Goal: Task Accomplishment & Management: Complete application form

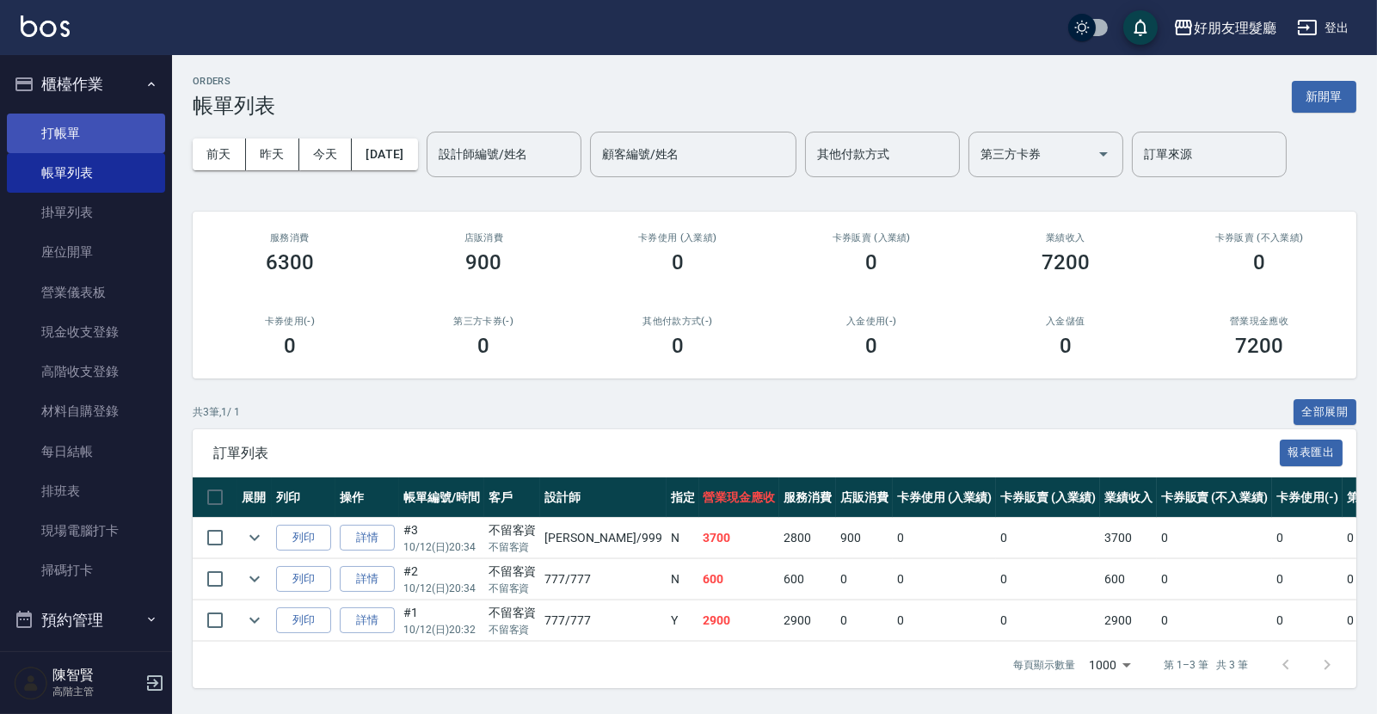
click at [70, 140] on link "打帳單" at bounding box center [86, 134] width 158 height 40
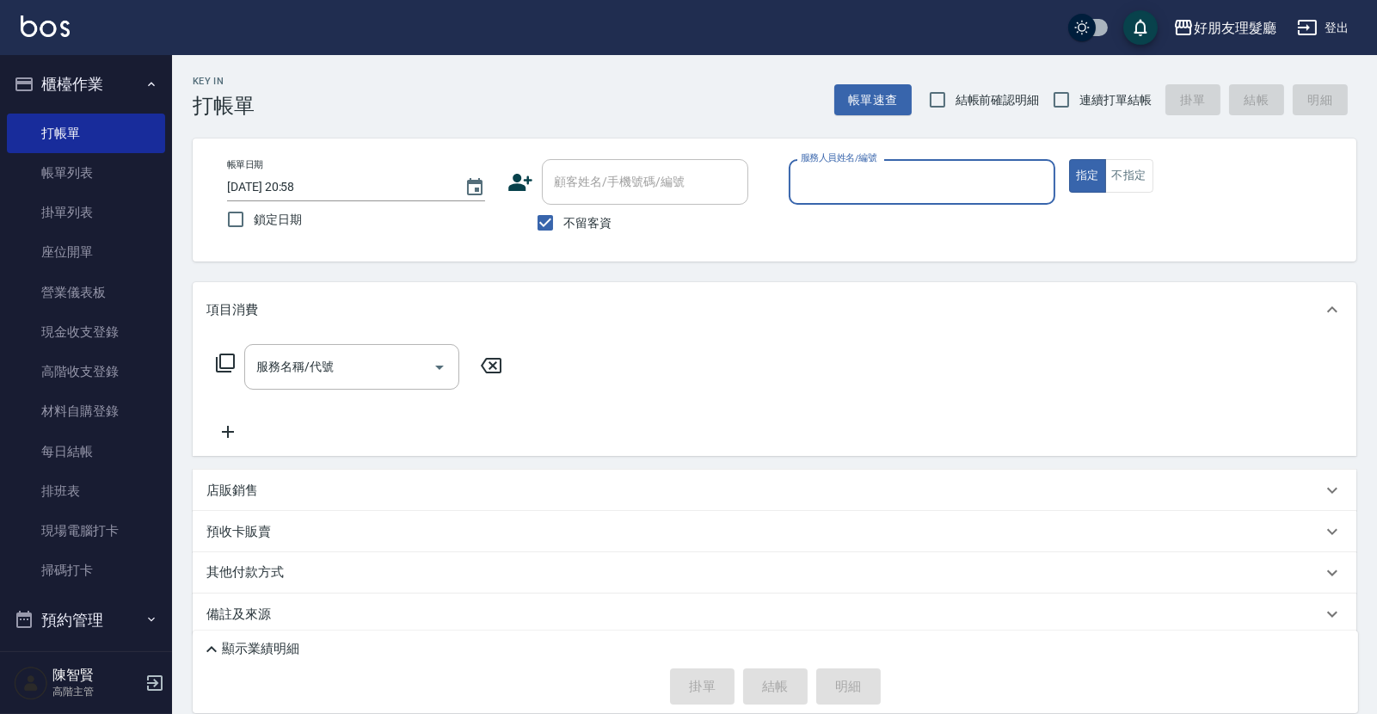
click at [855, 197] on div "服務人員姓名/編號" at bounding box center [922, 182] width 267 height 46
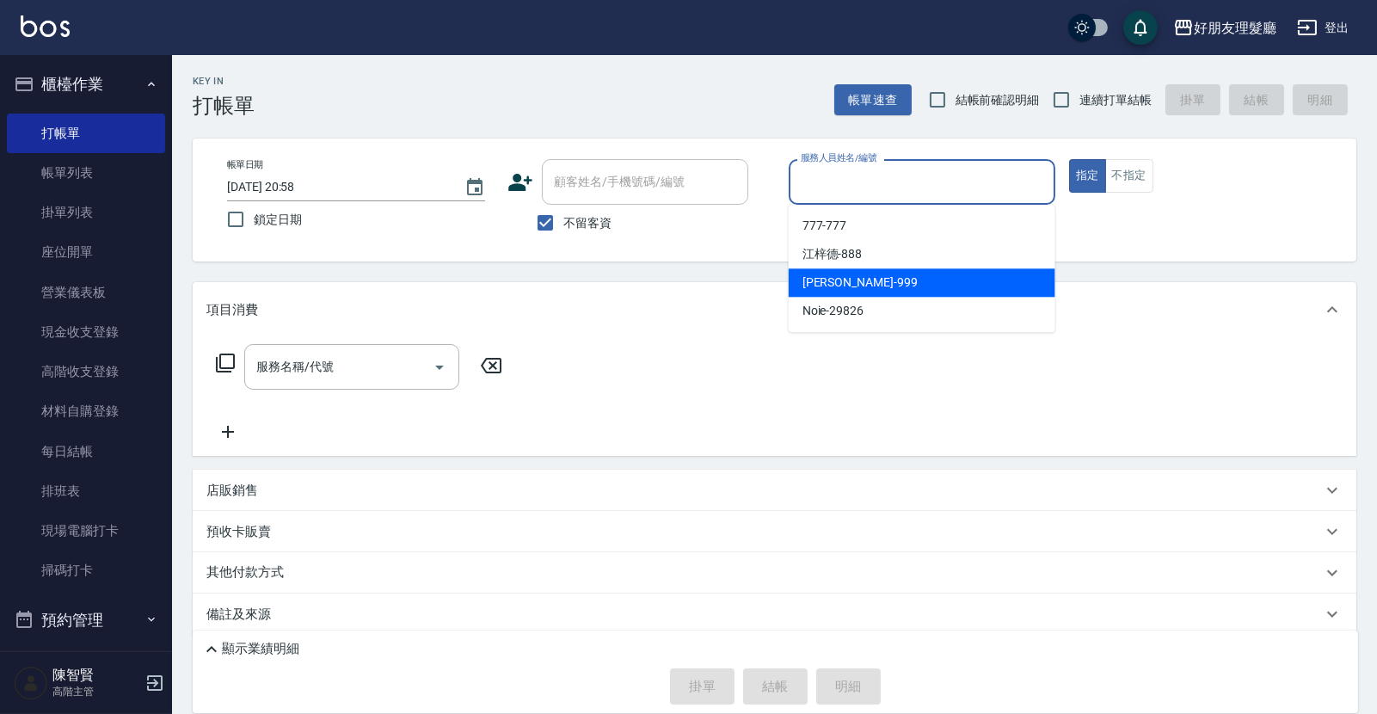
click at [836, 278] on span "阿賢 -999" at bounding box center [859, 283] width 115 height 18
type input "阿賢-999"
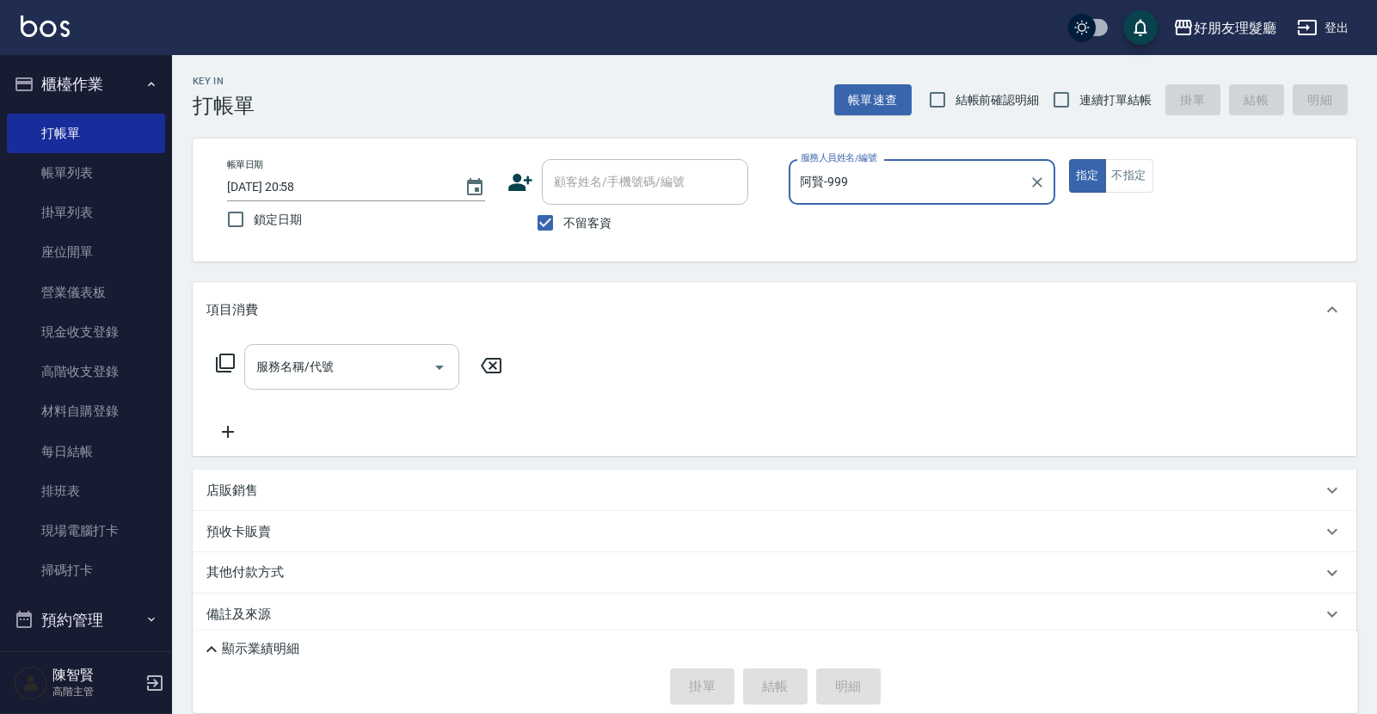
click at [298, 371] on input "服務名稱/代號" at bounding box center [339, 367] width 174 height 30
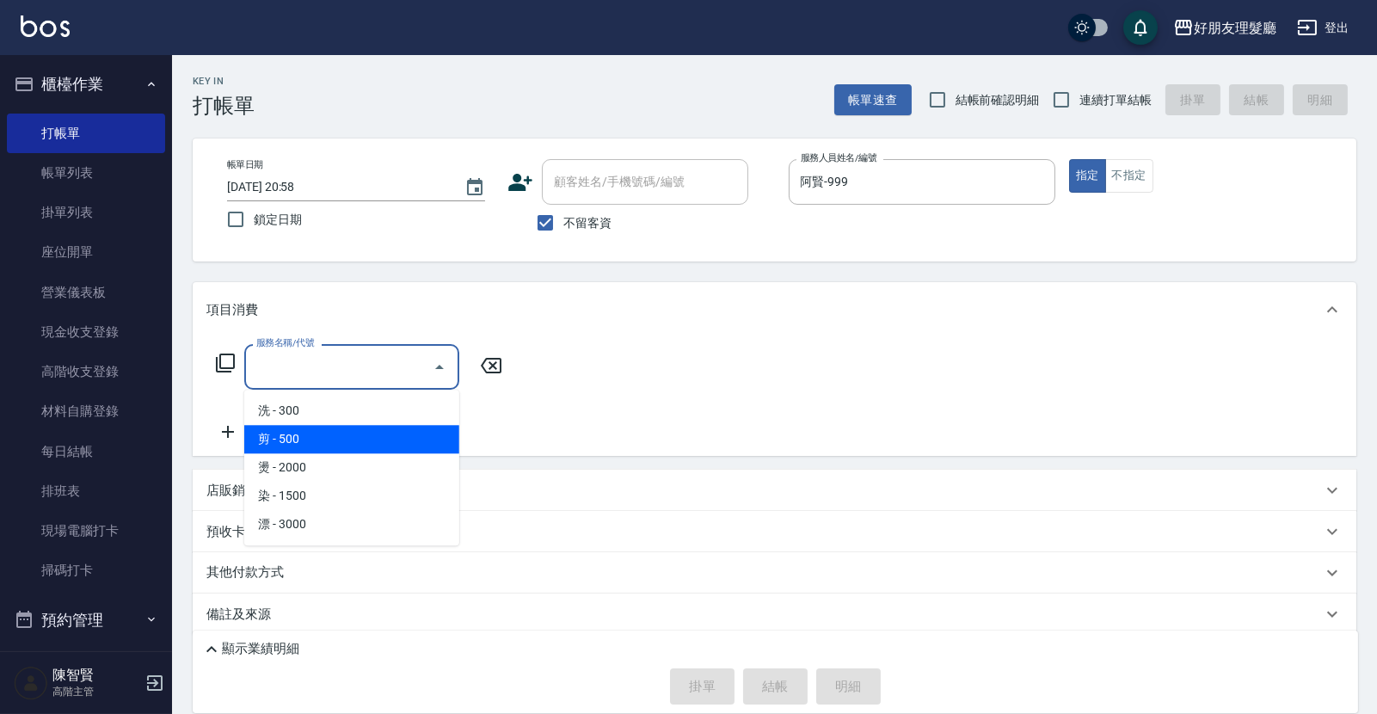
click at [304, 434] on span "剪 - 500" at bounding box center [351, 439] width 215 height 28
type input "剪(2)"
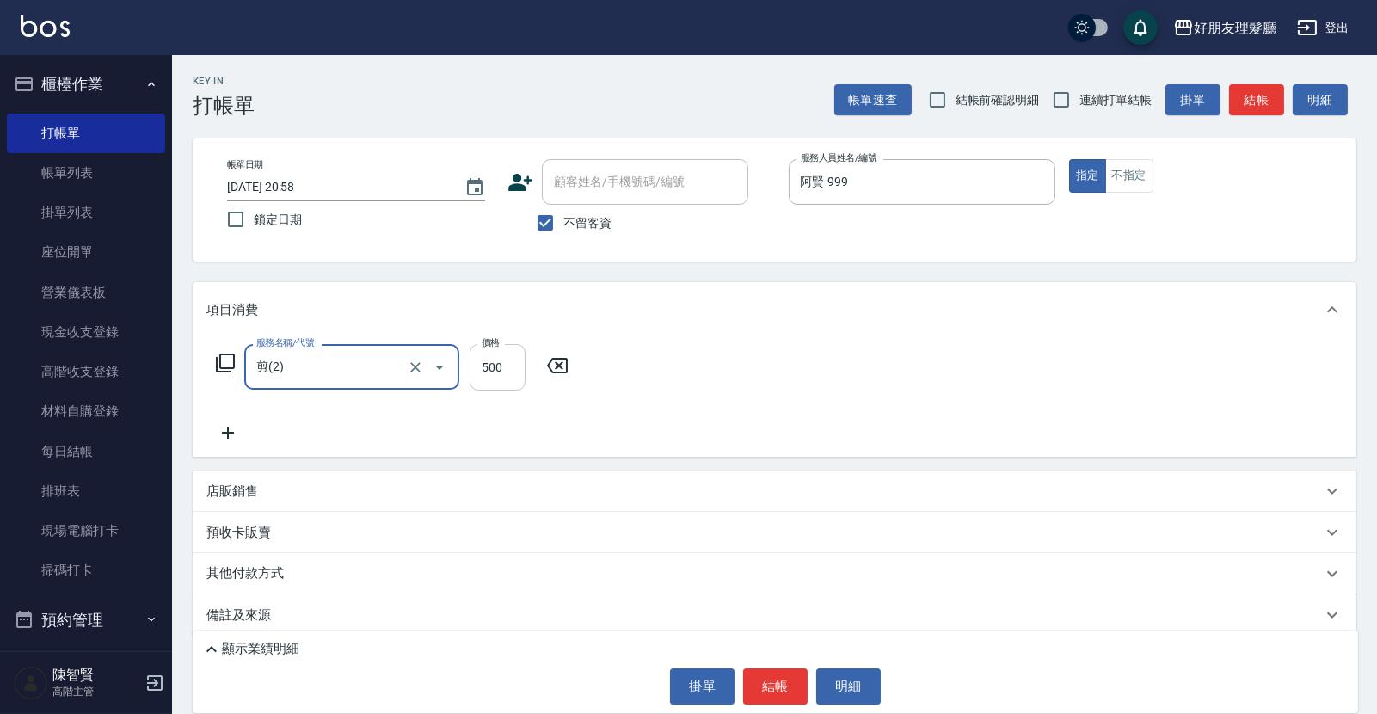
click at [500, 372] on input "500" at bounding box center [498, 367] width 56 height 46
type input "600"
click at [223, 437] on icon at bounding box center [227, 432] width 43 height 21
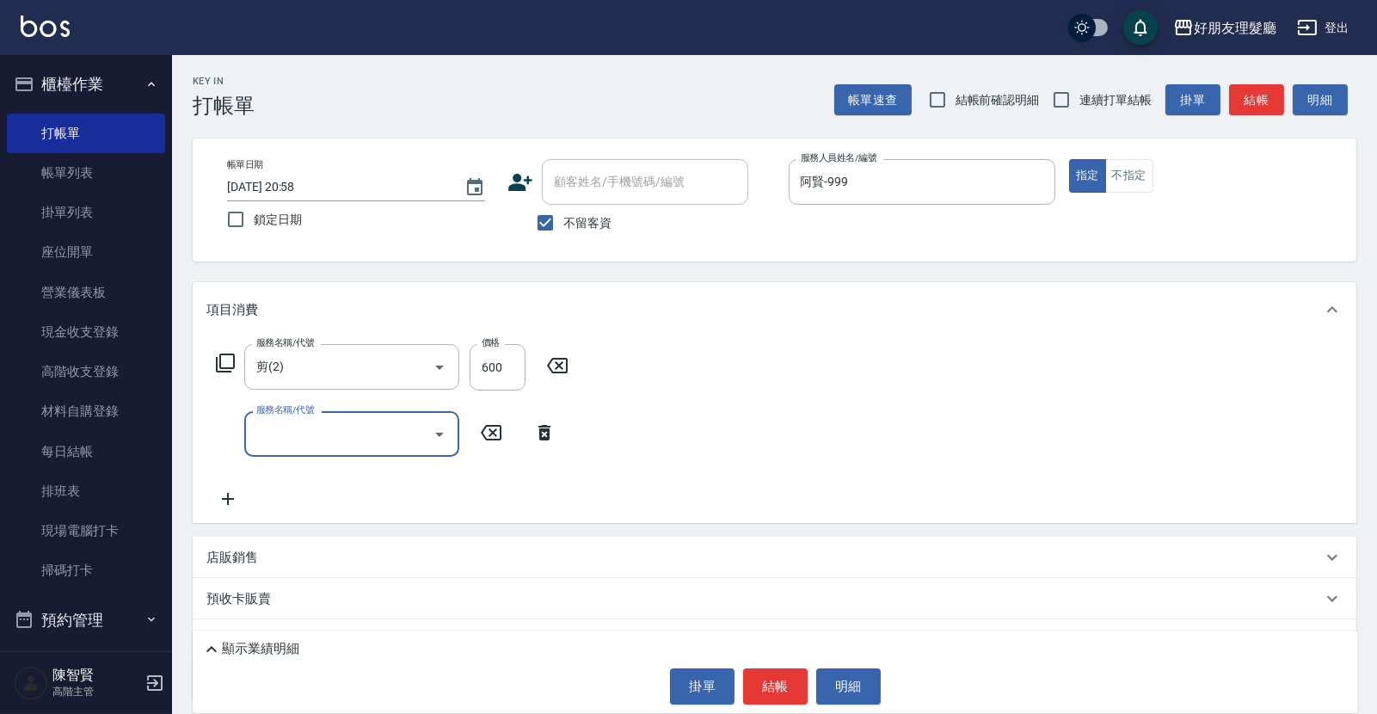
click at [324, 434] on input "服務名稱/代號" at bounding box center [339, 434] width 174 height 30
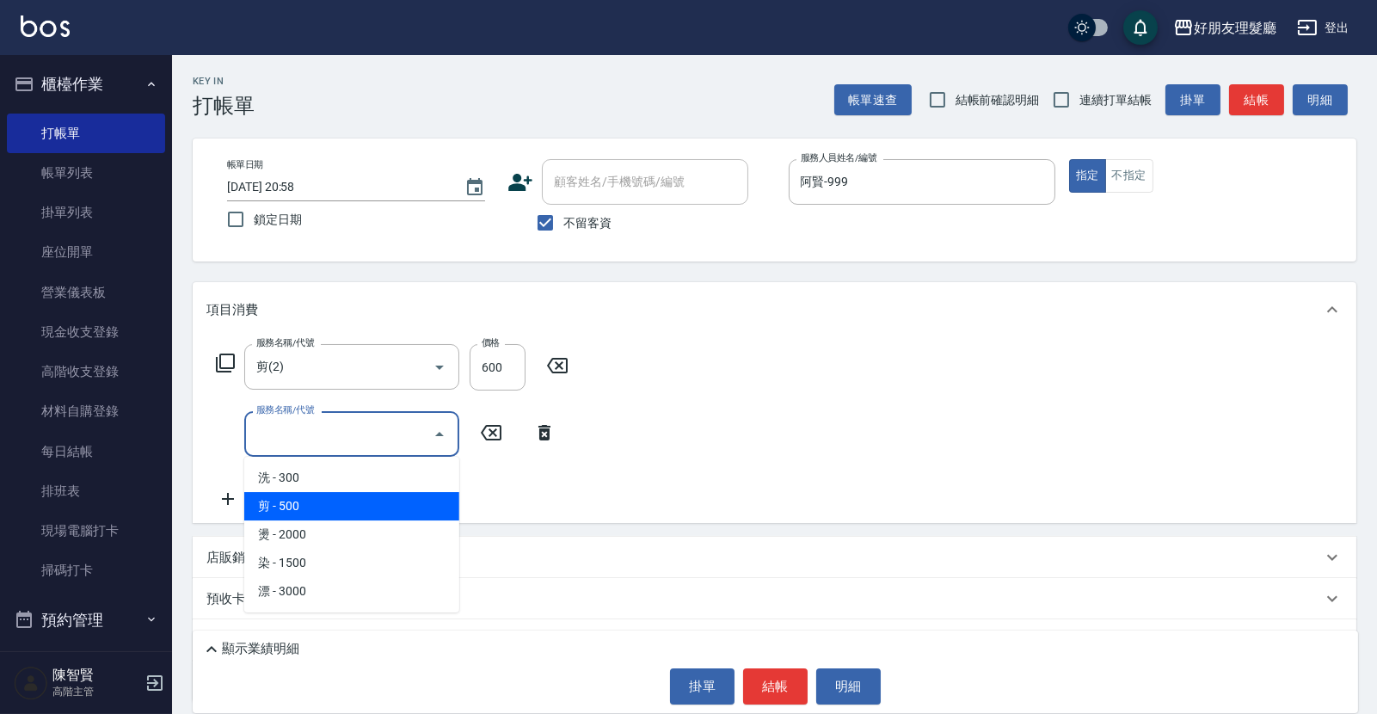
click at [318, 499] on span "剪 - 500" at bounding box center [351, 506] width 215 height 28
type input "剪(2)"
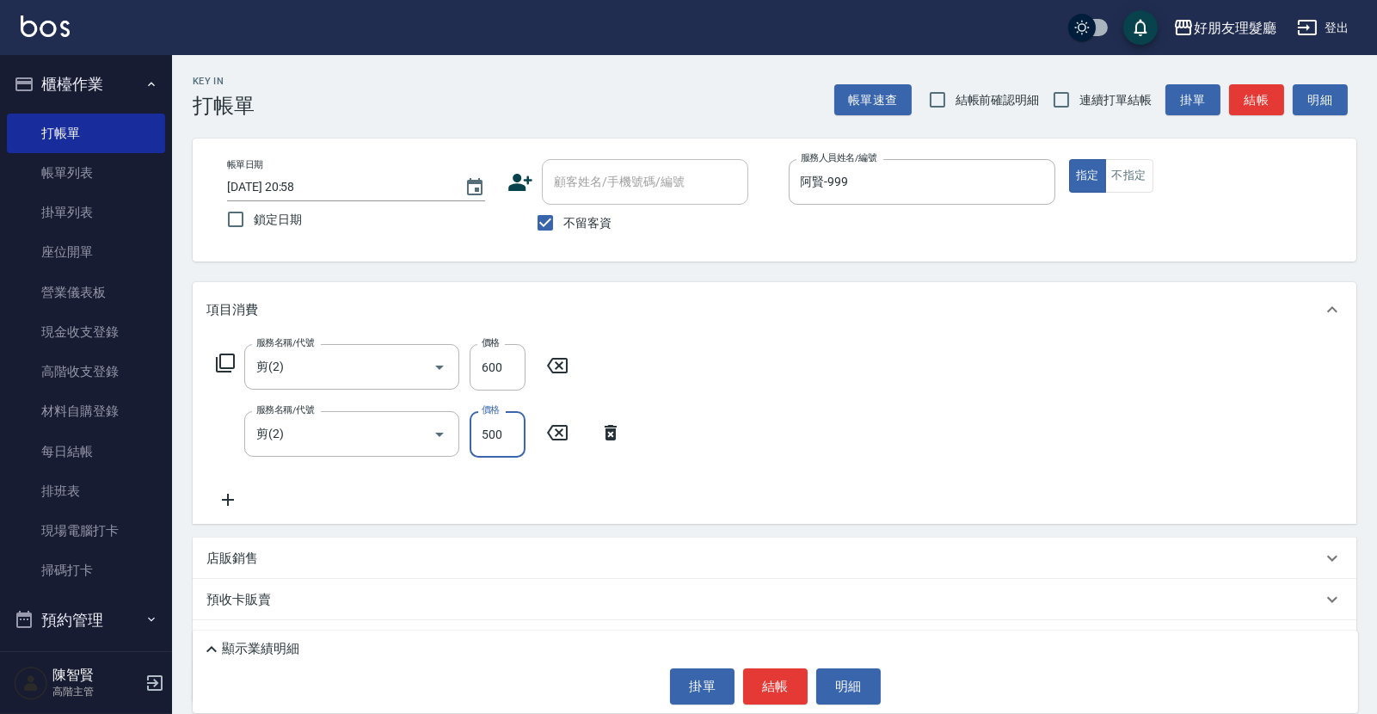
click at [494, 433] on input "500" at bounding box center [498, 434] width 56 height 46
type input "600"
click at [230, 495] on icon at bounding box center [227, 499] width 43 height 21
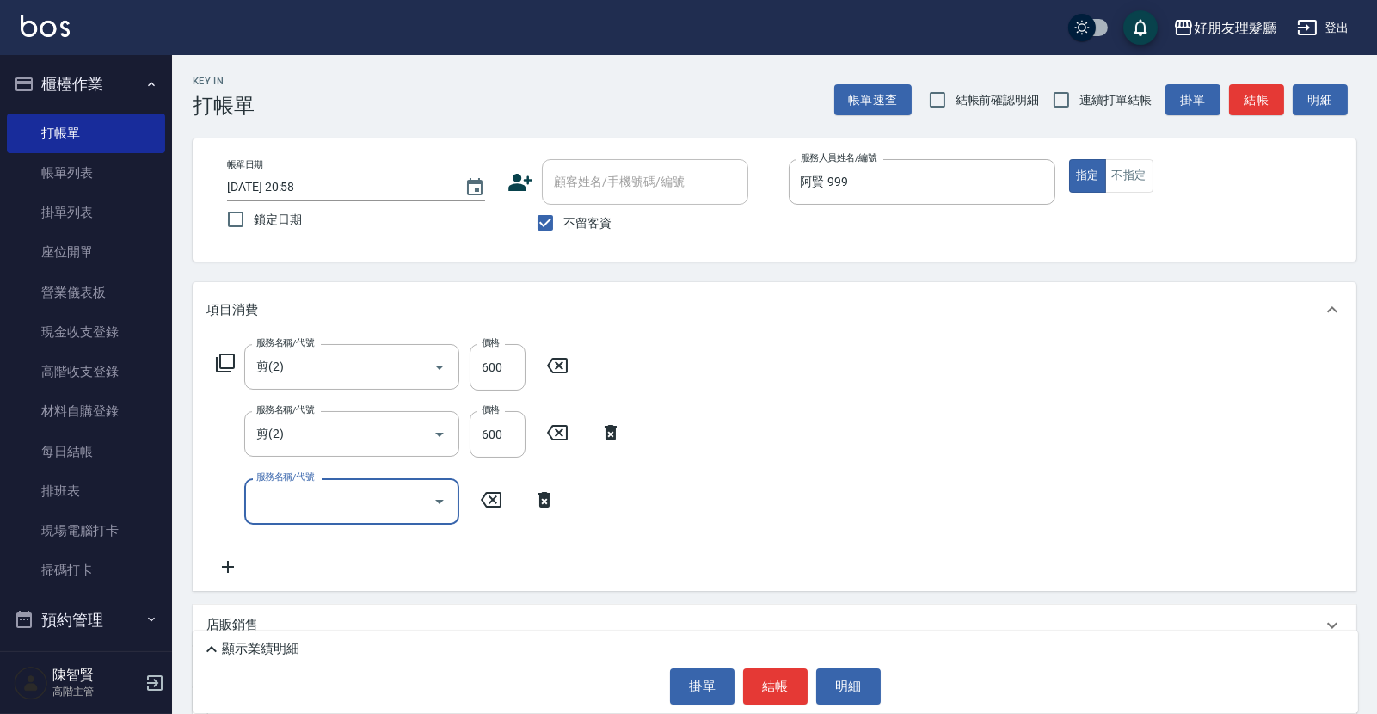
click at [442, 511] on icon "Open" at bounding box center [439, 501] width 21 height 21
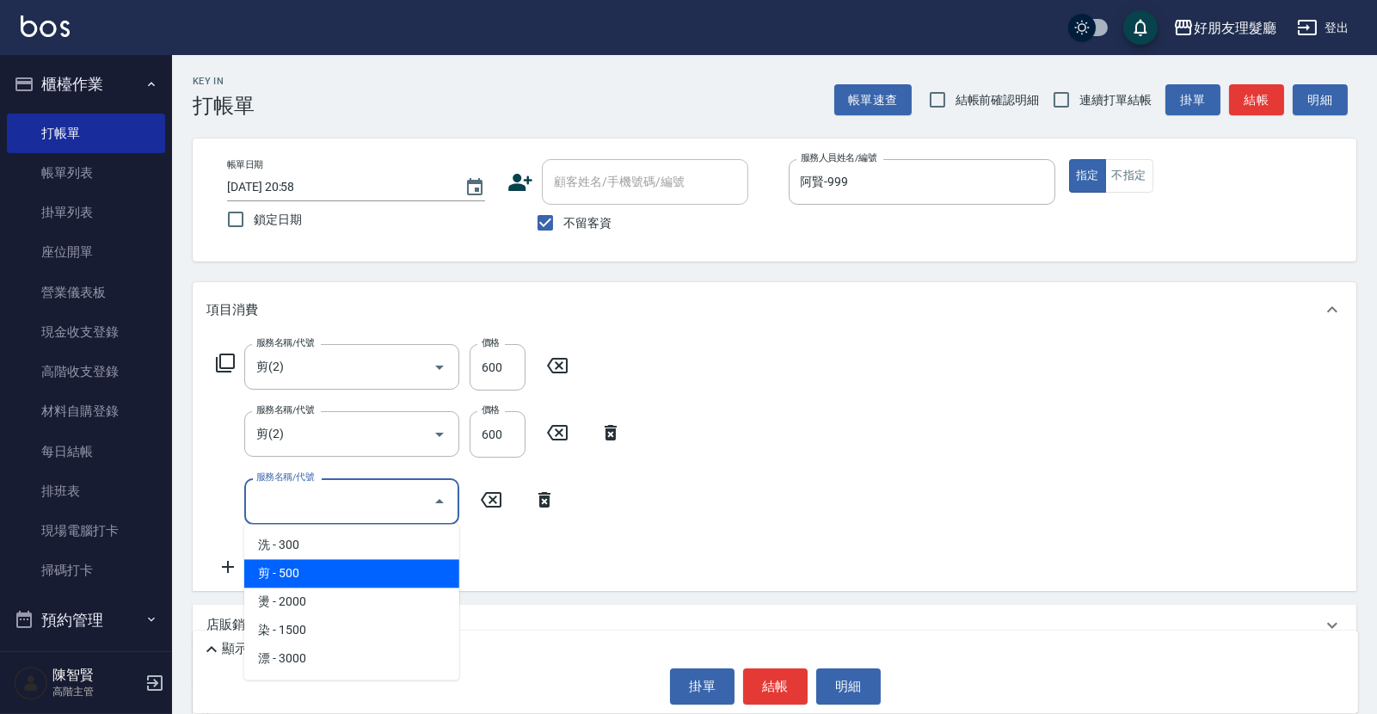
click at [384, 567] on span "剪 - 500" at bounding box center [351, 573] width 215 height 28
type input "剪(2)"
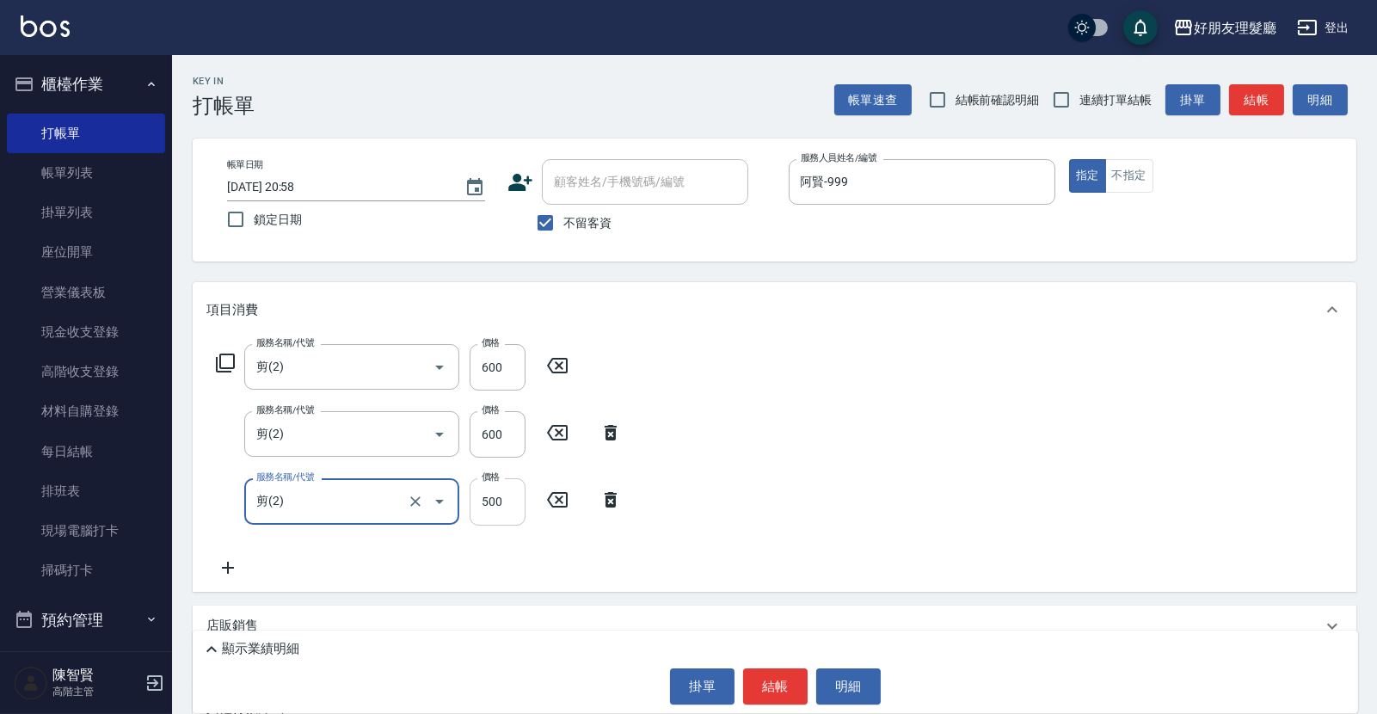
click at [493, 500] on input "500" at bounding box center [498, 501] width 56 height 46
type input "600"
click at [747, 497] on div "服務名稱/代號 剪(2) 服務名稱/代號 價格 600 價格 服務名稱/代號 剪(2) 服務名稱/代號 價格 600 價格 服務名稱/代號 剪(2) 服務名稱…" at bounding box center [775, 464] width 1164 height 254
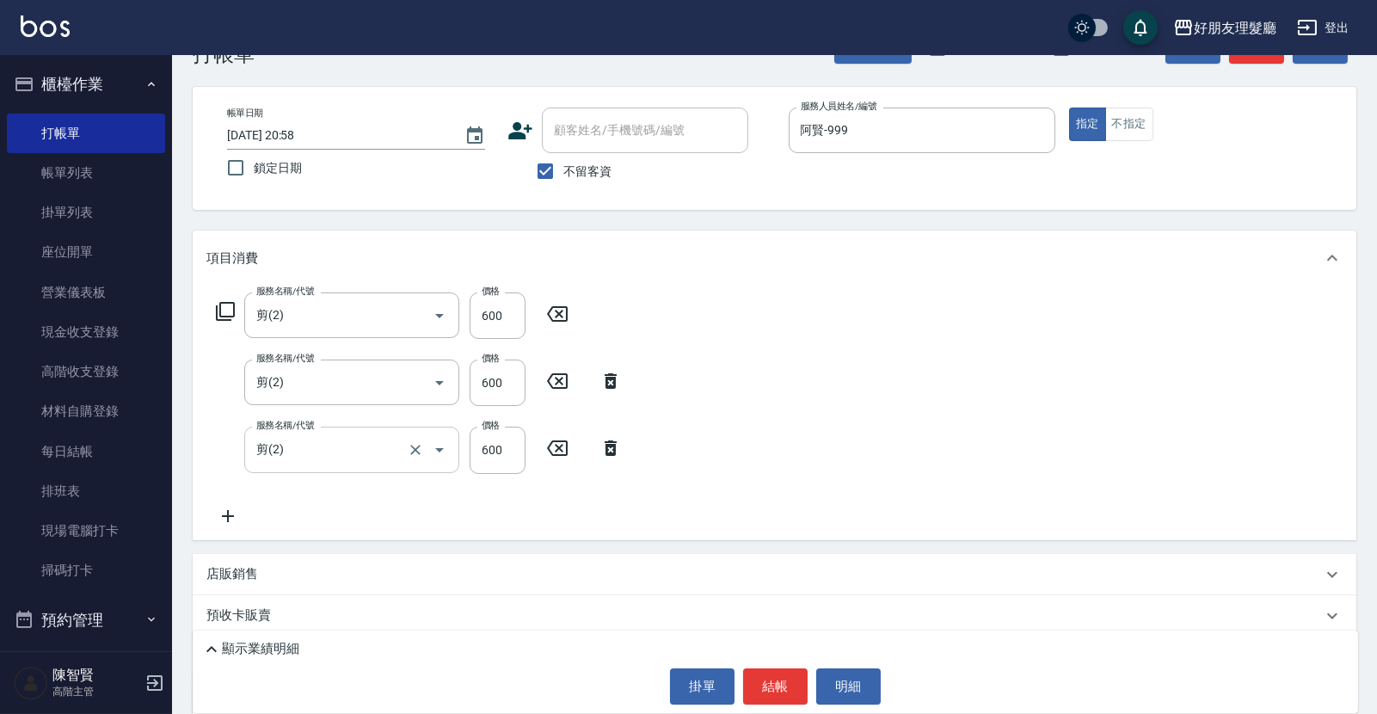
scroll to position [58, 0]
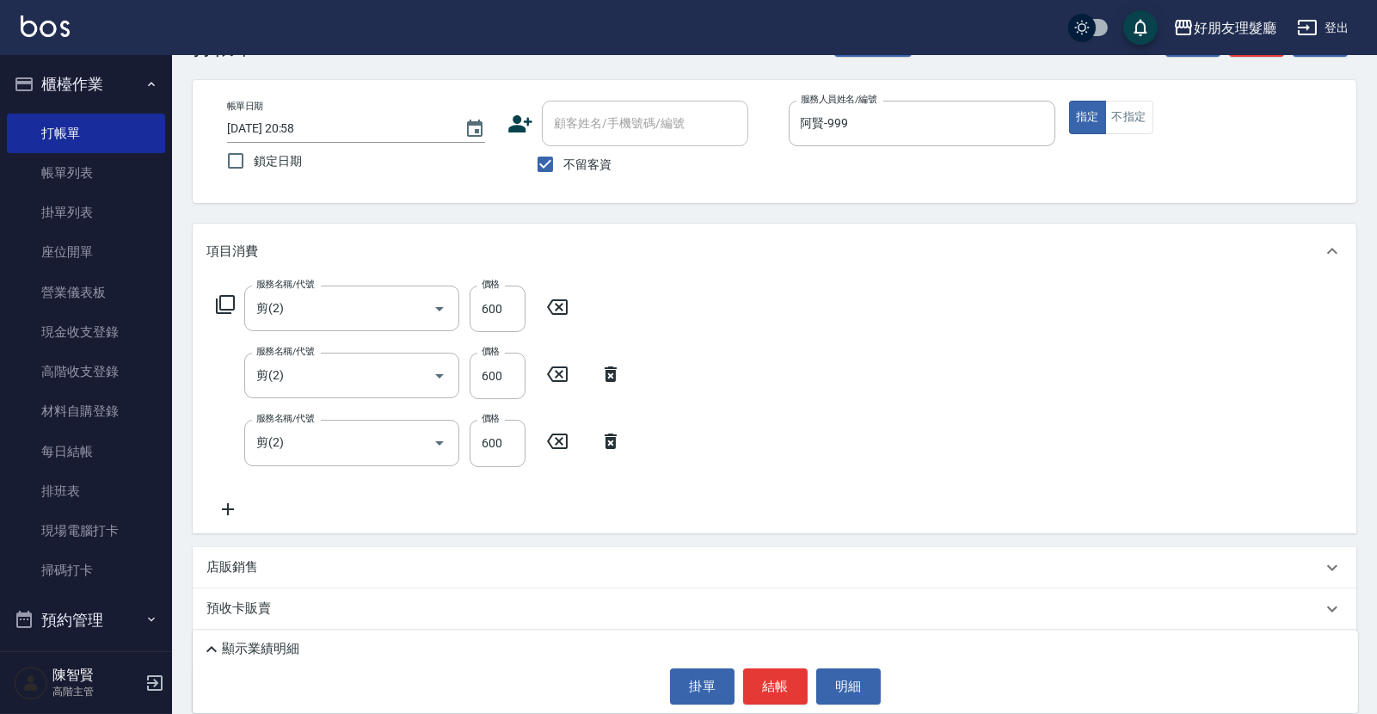
click at [232, 502] on icon at bounding box center [227, 509] width 43 height 21
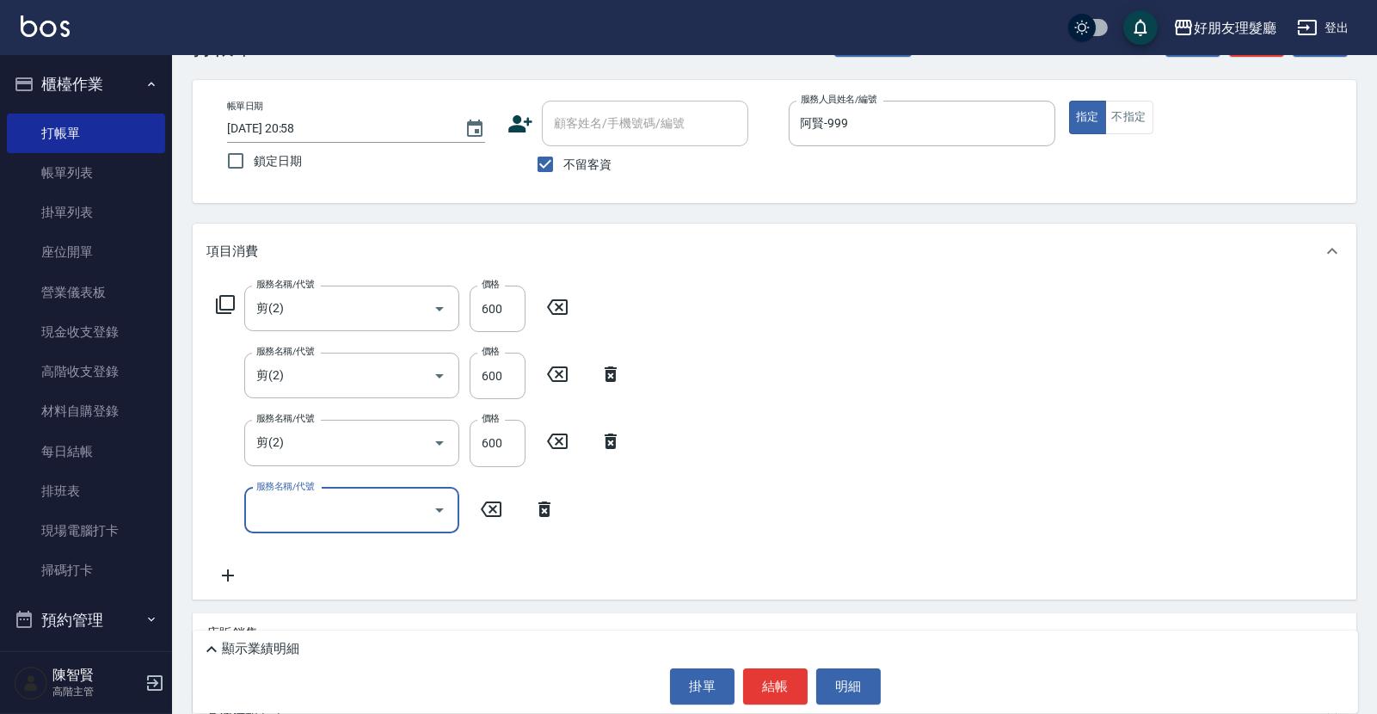
click at [354, 499] on input "服務名稱/代號" at bounding box center [339, 510] width 174 height 30
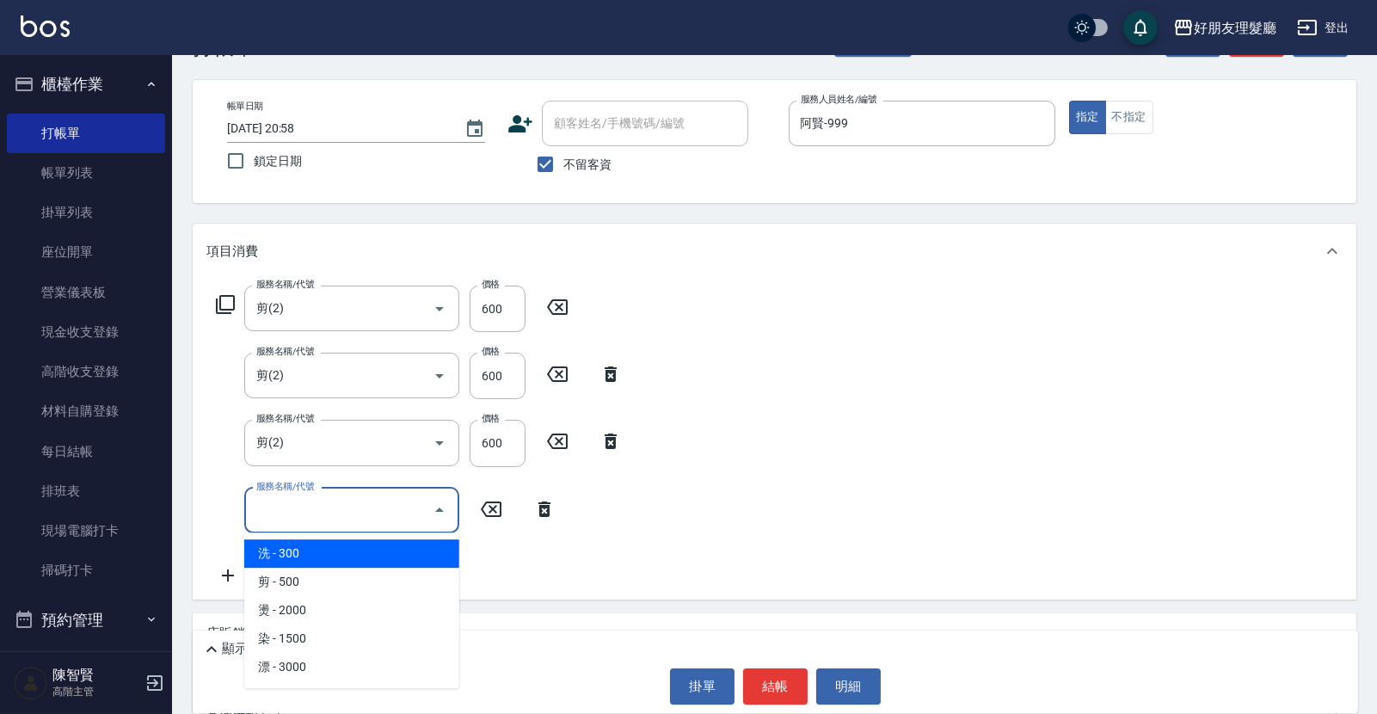
click at [349, 555] on span "洗 - 300" at bounding box center [351, 553] width 215 height 28
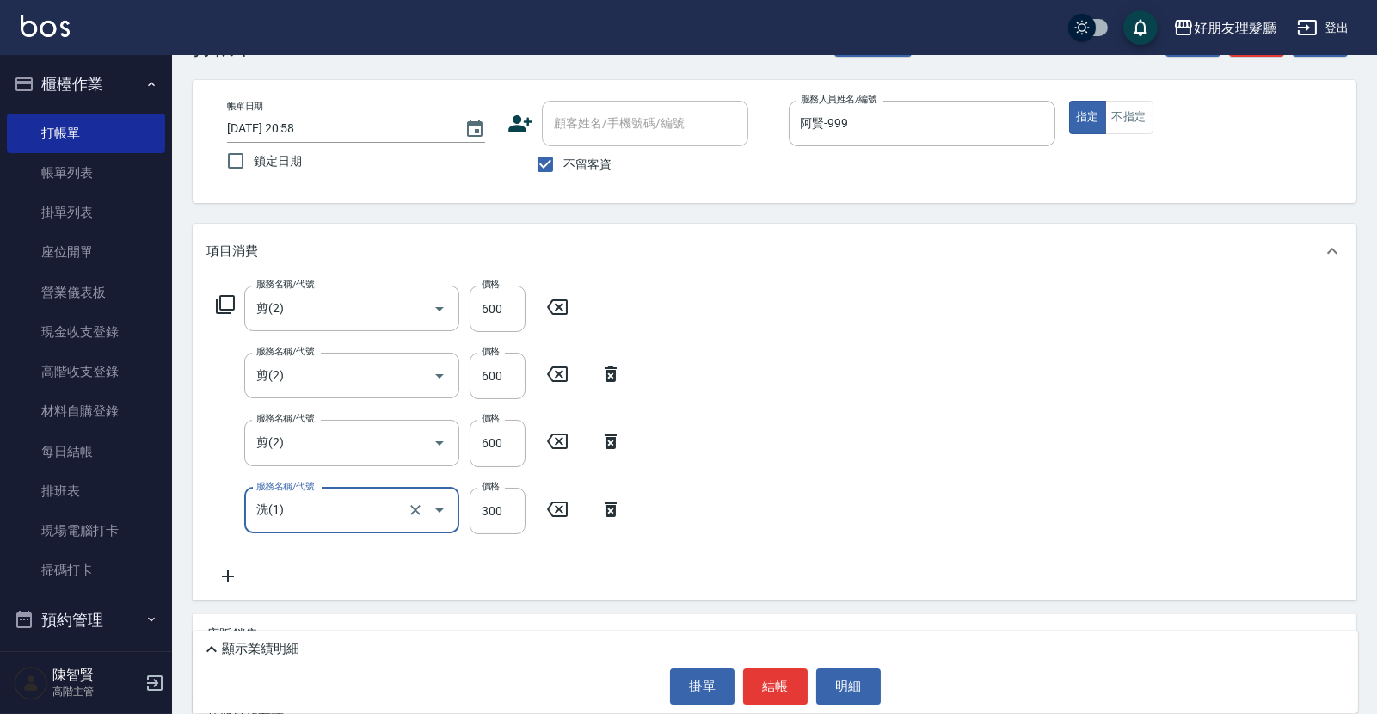
click at [439, 513] on icon "Open" at bounding box center [439, 510] width 21 height 21
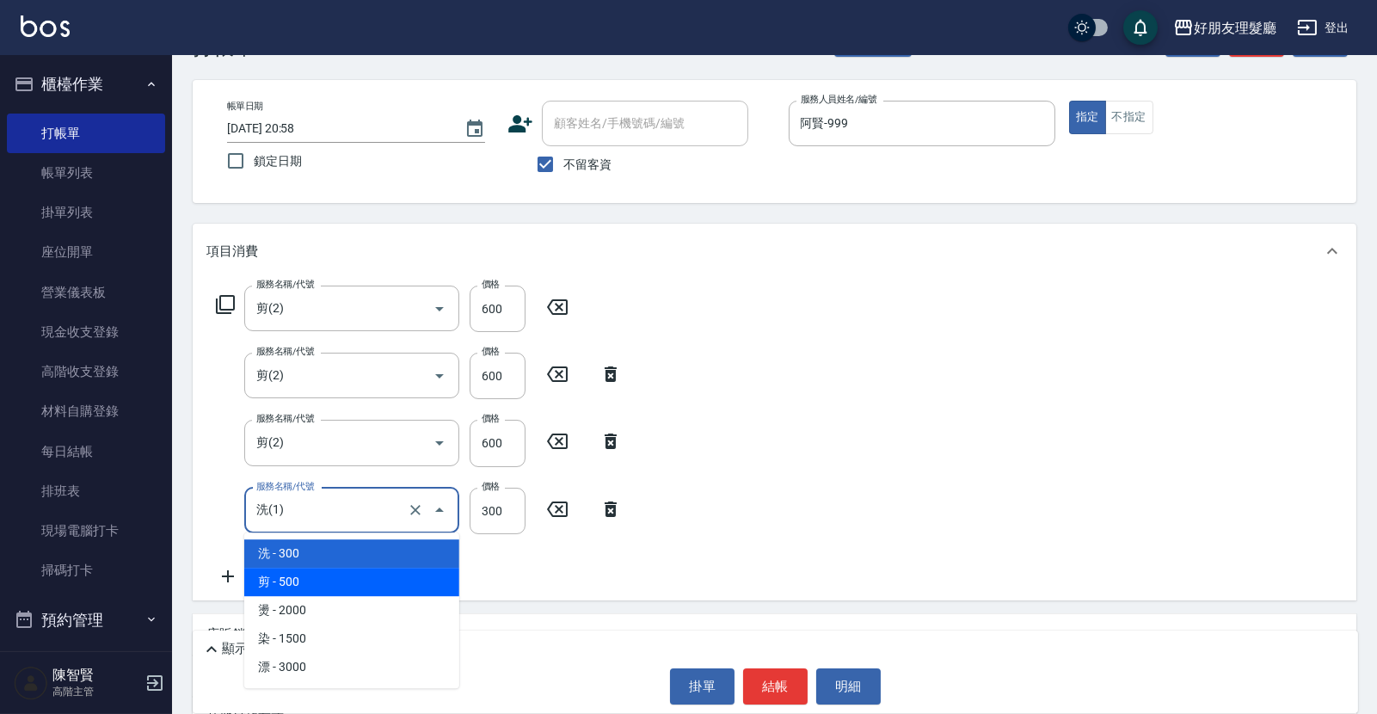
click at [392, 568] on span "剪 - 500" at bounding box center [351, 582] width 215 height 28
type input "剪(2)"
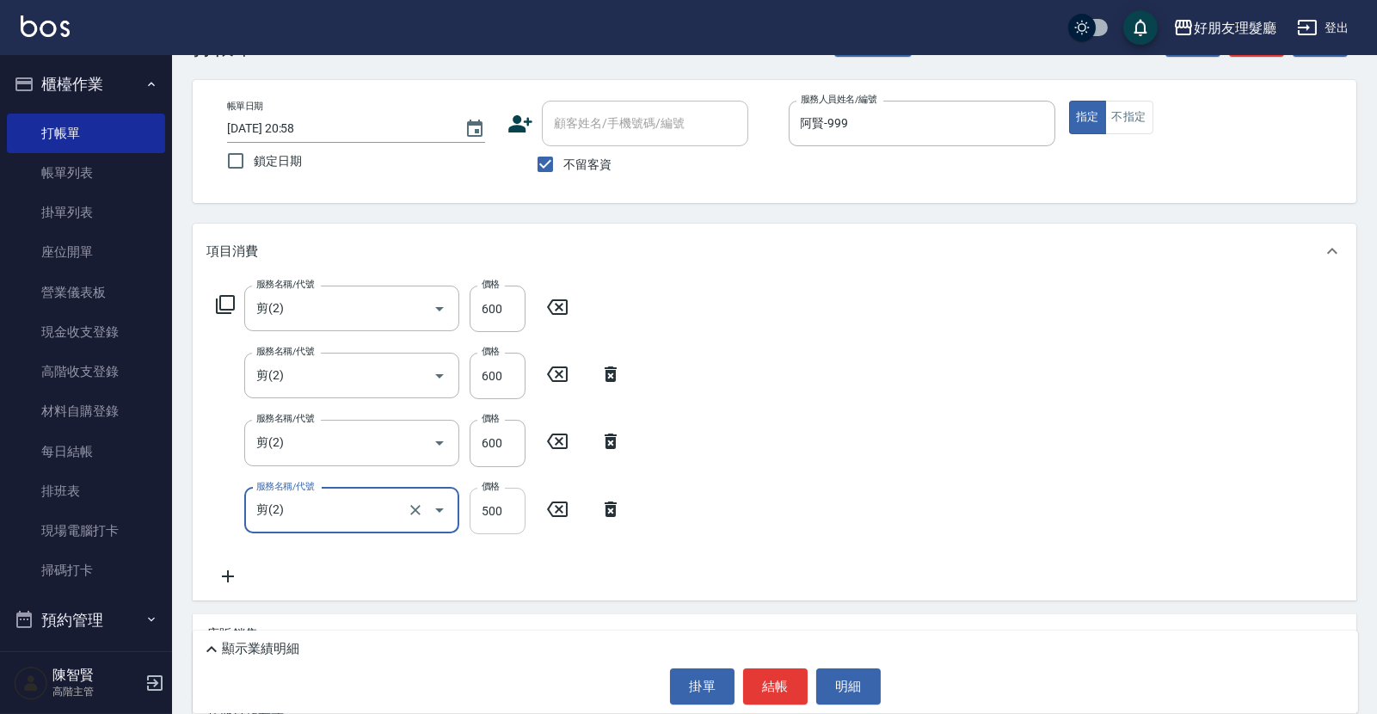
click at [490, 509] on input "500" at bounding box center [498, 511] width 56 height 46
type input "300"
click at [771, 327] on div "服務名稱/代號 剪(2) 服務名稱/代號 價格 600 價格 服務名稱/代號 剪(2) 服務名稱/代號 價格 600 價格 服務名稱/代號 剪(2) 服務名稱…" at bounding box center [775, 440] width 1164 height 322
click at [224, 579] on icon at bounding box center [227, 576] width 43 height 21
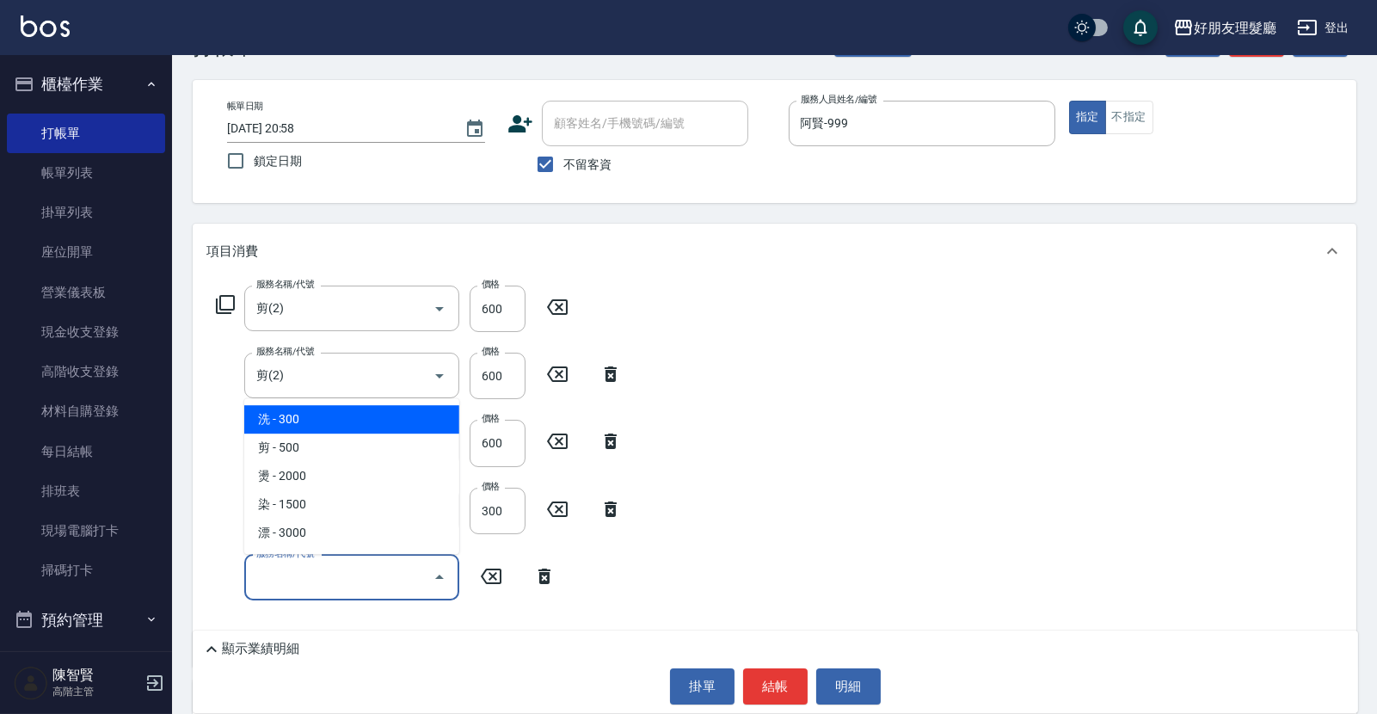
click at [404, 570] on input "服務名稱/代號" at bounding box center [339, 577] width 174 height 30
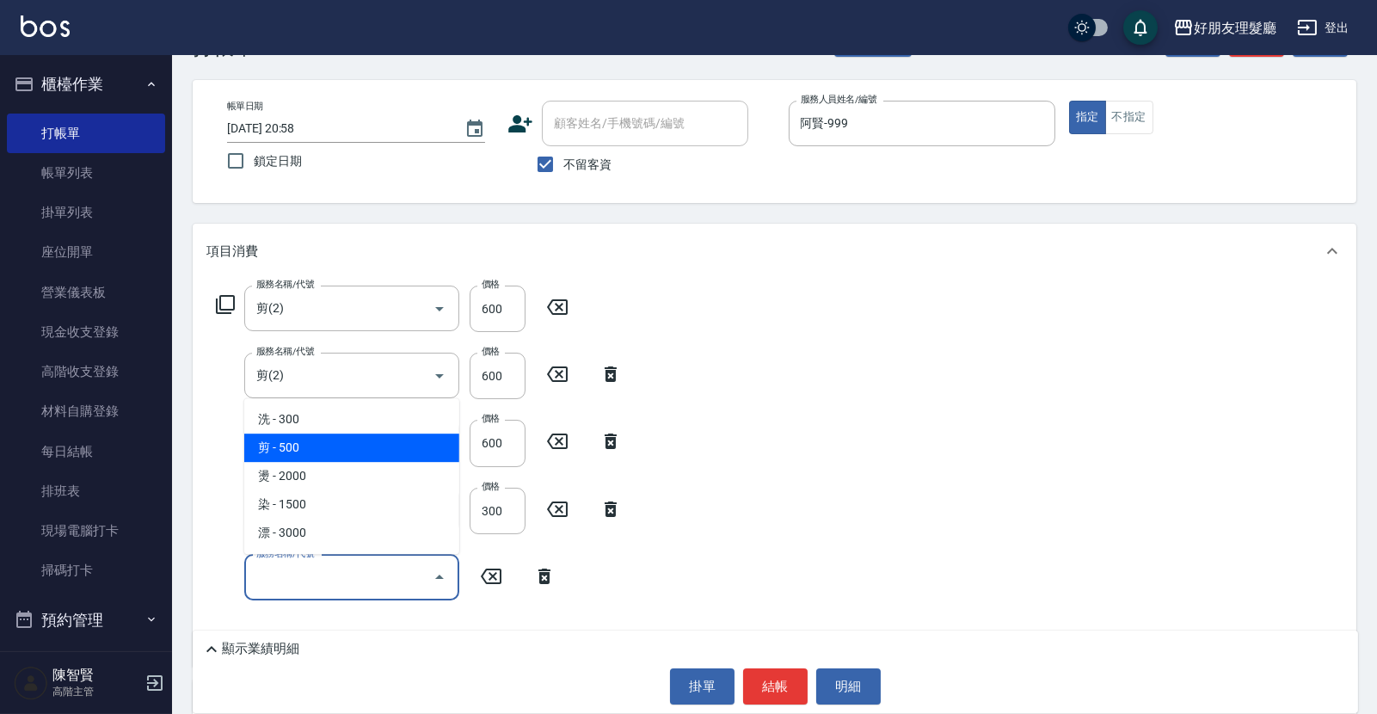
click at [397, 446] on span "剪 - 500" at bounding box center [351, 447] width 215 height 28
type input "剪(2)"
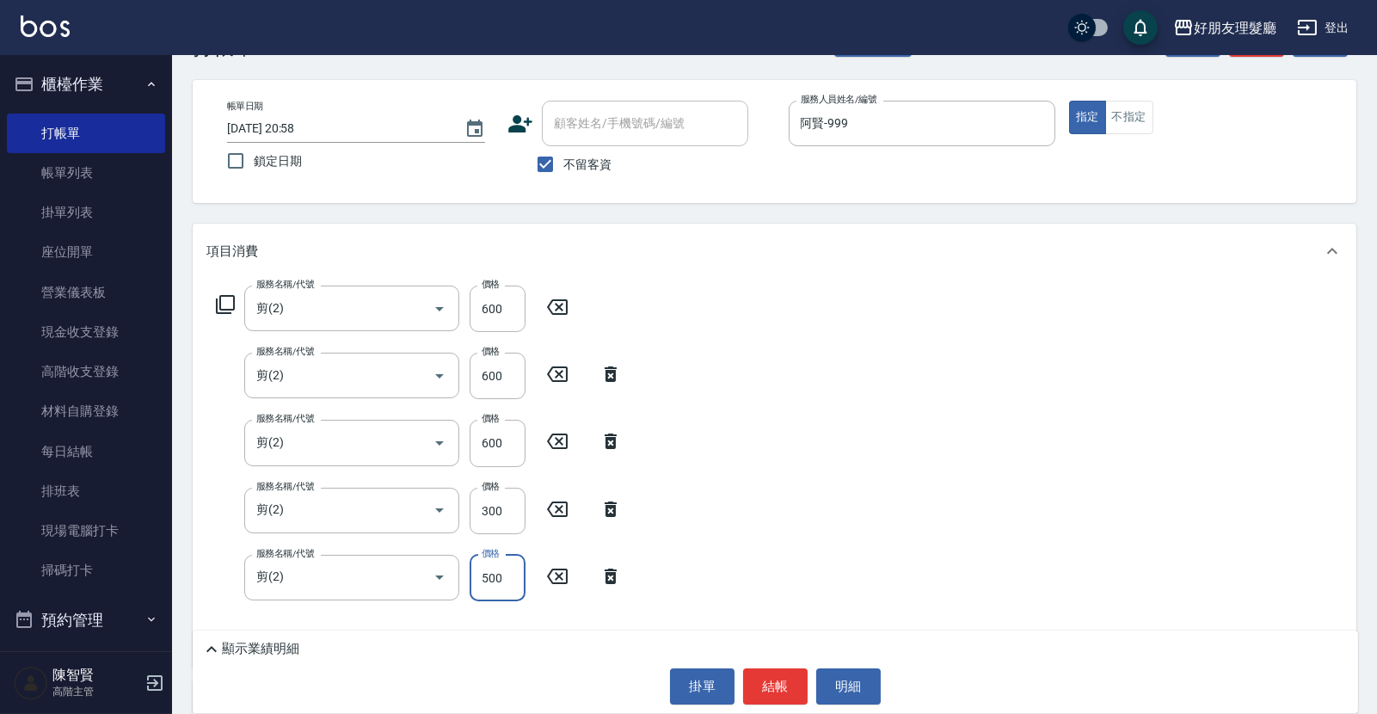
click at [489, 583] on input "500" at bounding box center [498, 578] width 56 height 46
type input "600"
click at [778, 443] on div "服務名稱/代號 剪(2) 服務名稱/代號 價格 600 價格 服務名稱/代號 剪(2) 服務名稱/代號 價格 600 價格 服務名稱/代號 剪(2) 服務名稱…" at bounding box center [775, 473] width 1164 height 389
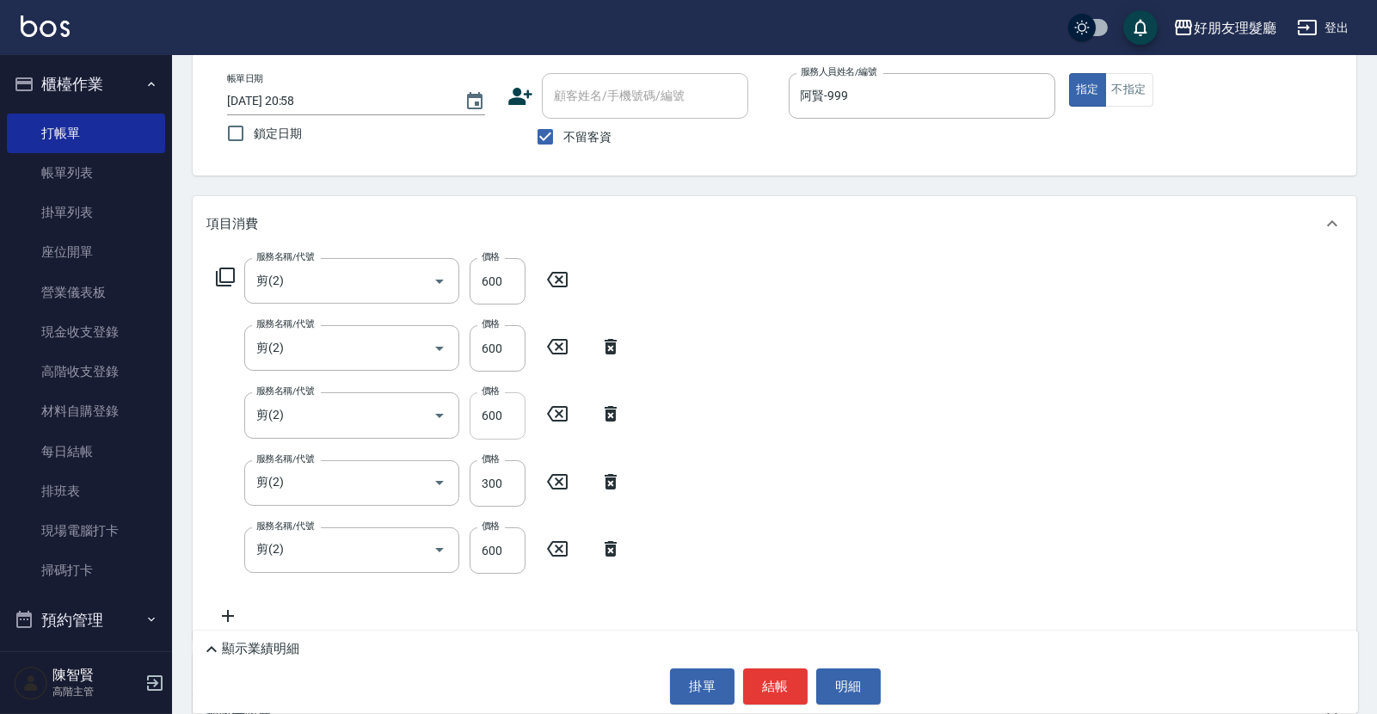
scroll to position [95, 0]
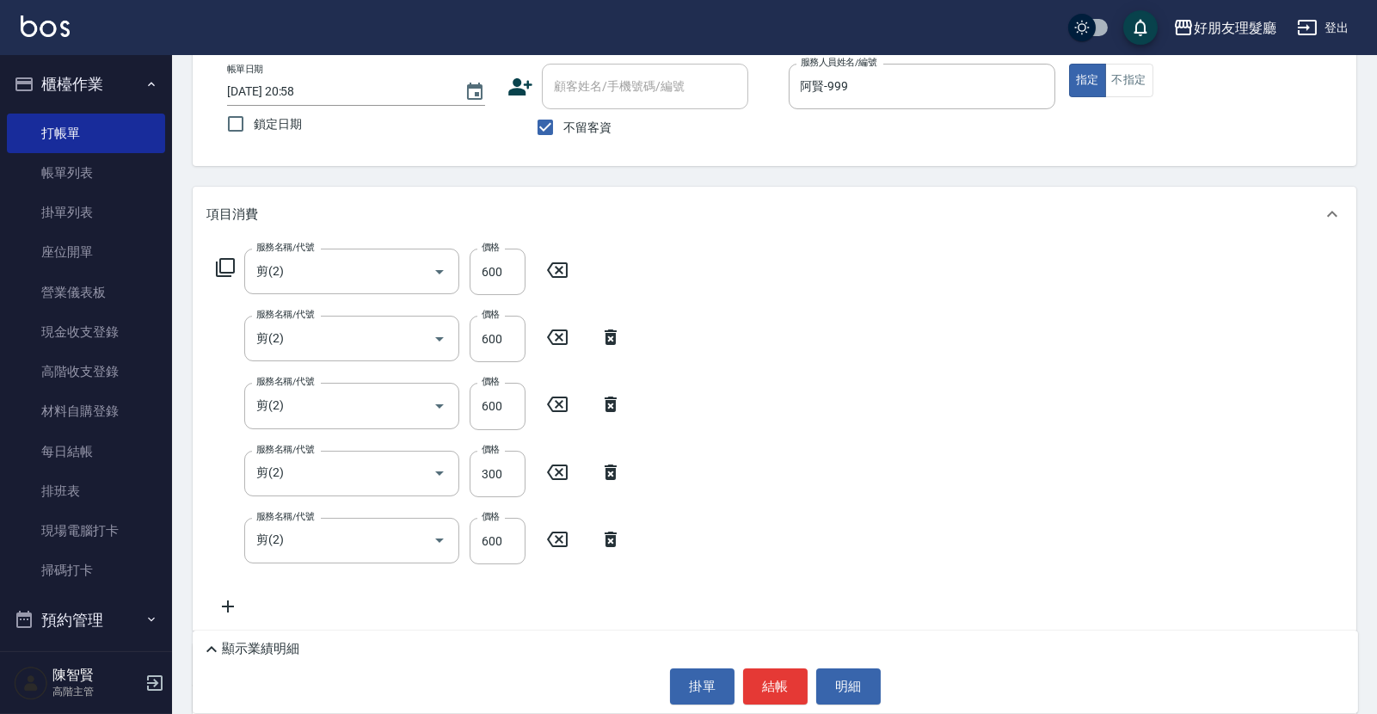
click at [224, 605] on icon at bounding box center [228, 606] width 12 height 12
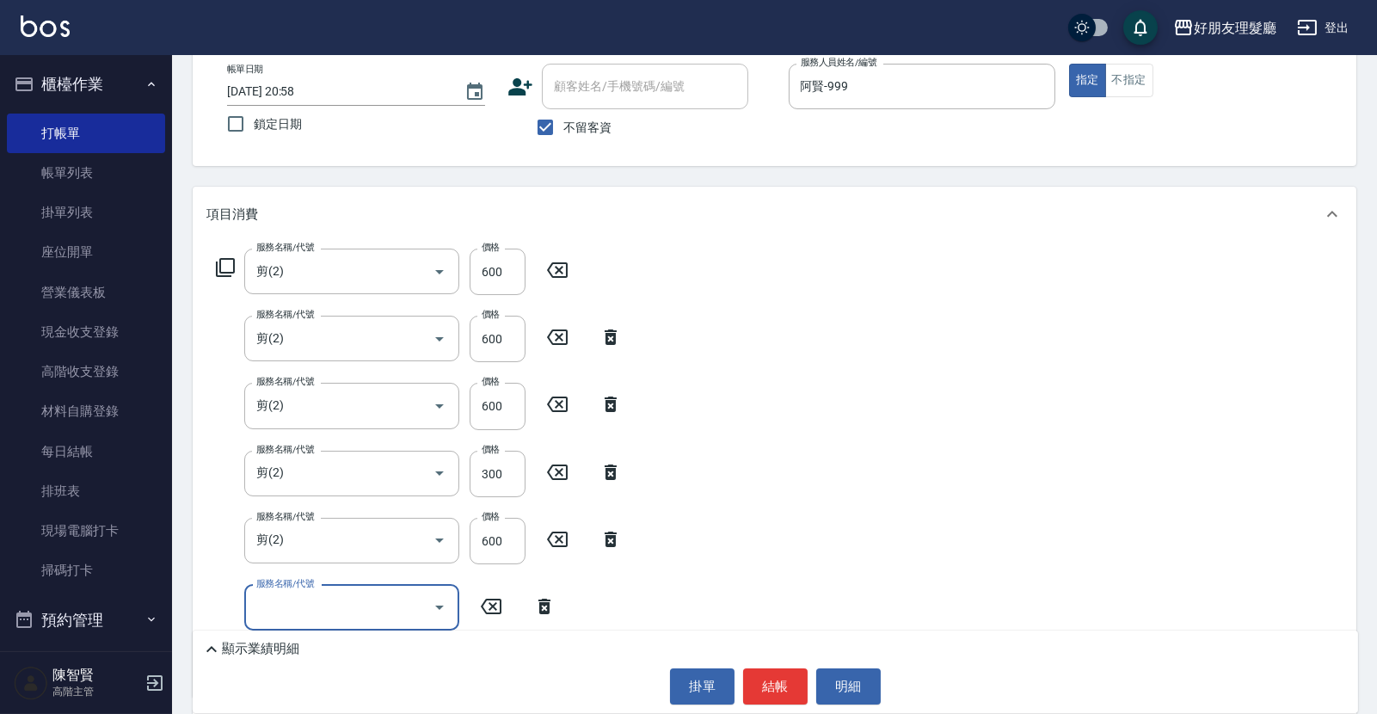
click at [344, 585] on div "服務名稱/代號" at bounding box center [351, 608] width 215 height 46
click at [350, 510] on span "燙 - 2000" at bounding box center [351, 507] width 215 height 28
type input "燙(3)"
click at [913, 490] on div "服務名稱/代號 剪(2) 服務名稱/代號 價格 600 價格 服務名稱/代號 剪(2) 服務名稱/代號 價格 600 價格 服務名稱/代號 剪(2) 服務名稱…" at bounding box center [775, 470] width 1164 height 456
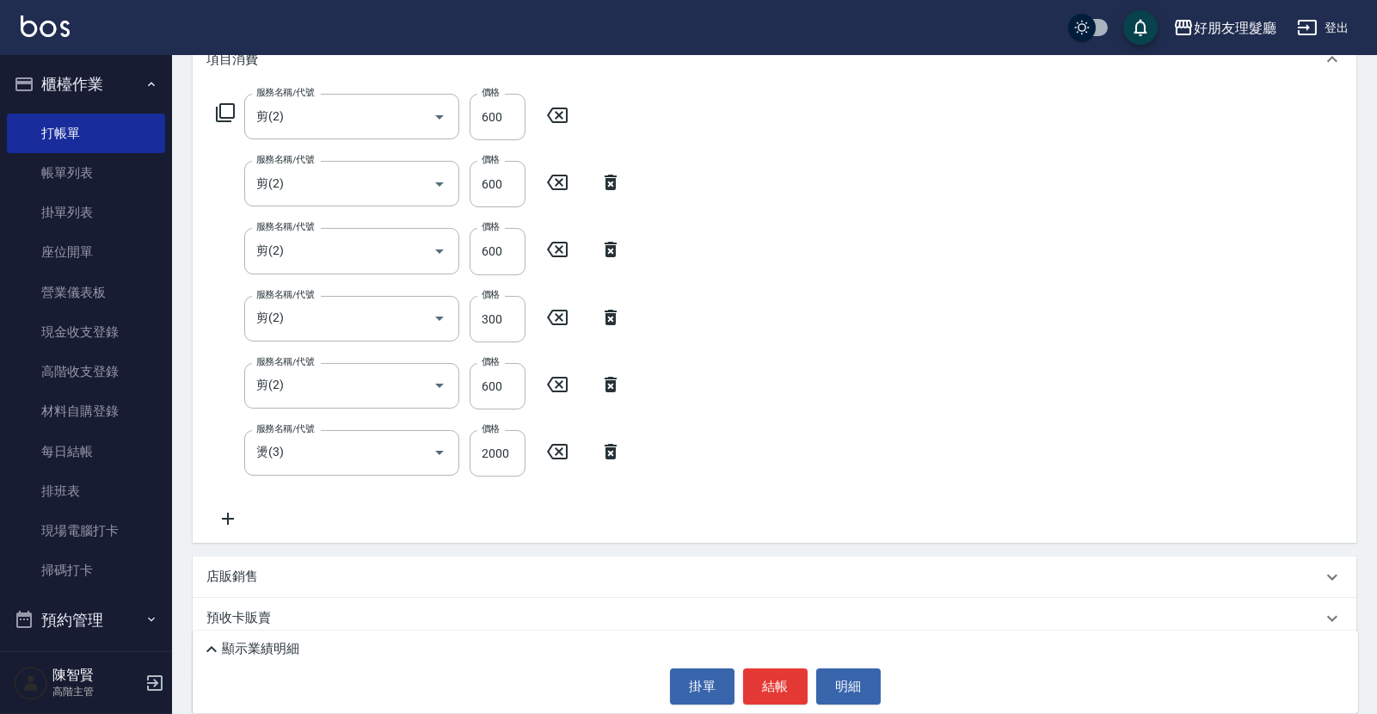
scroll to position [254, 0]
click at [790, 687] on button "結帳" at bounding box center [775, 686] width 65 height 36
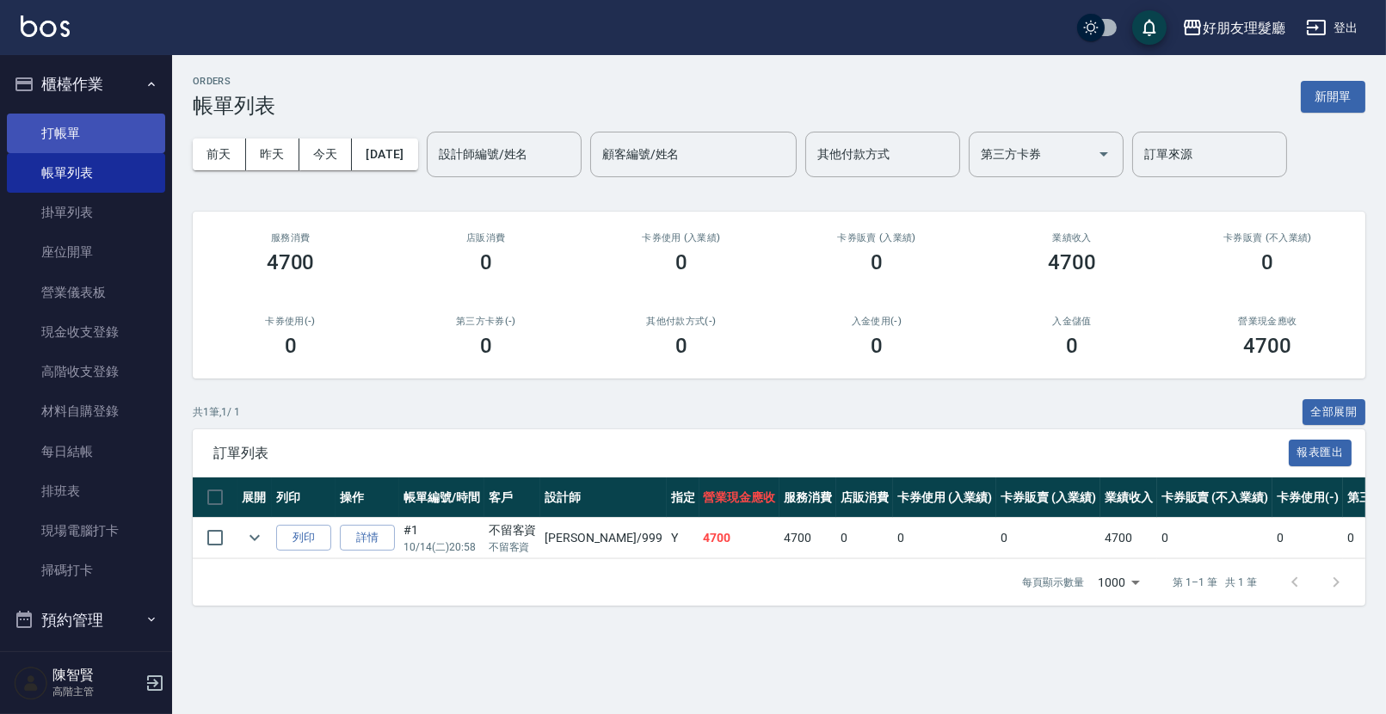
click at [52, 125] on link "打帳單" at bounding box center [86, 134] width 158 height 40
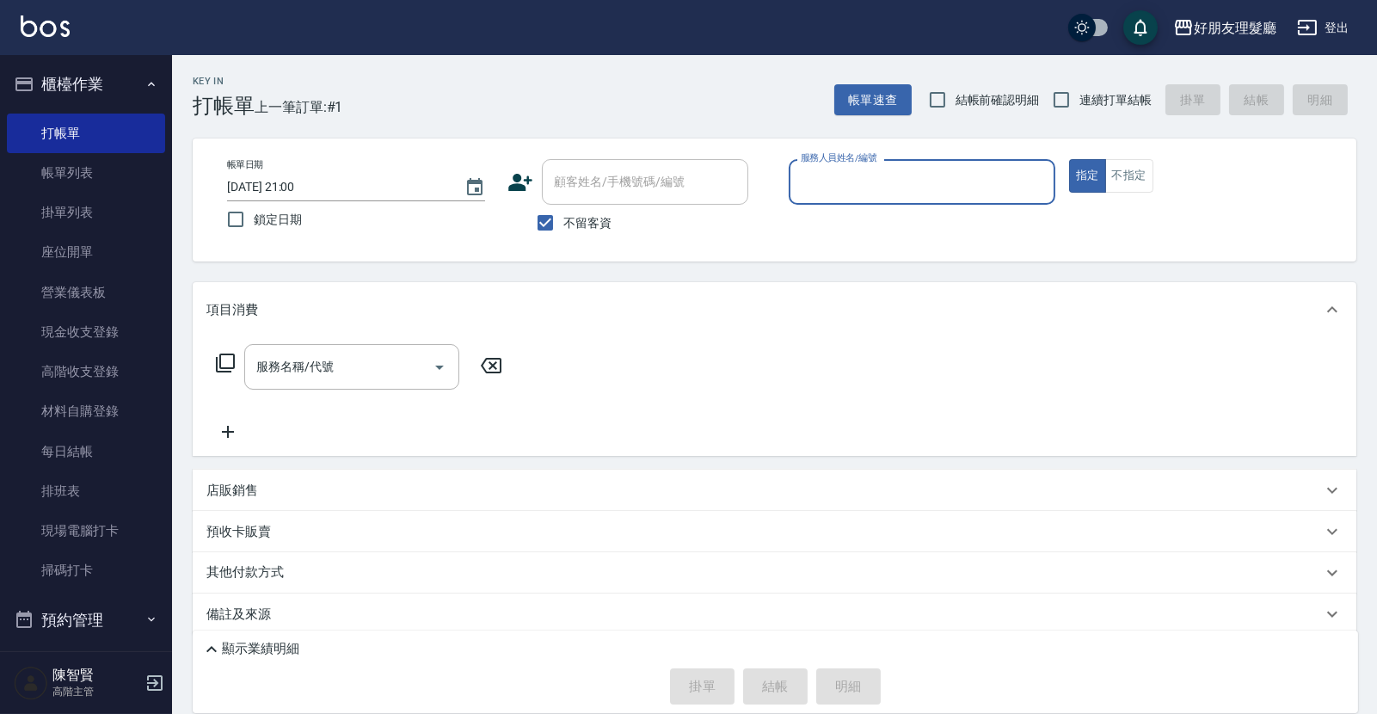
click at [996, 177] on input "服務人員姓名/編號" at bounding box center [921, 182] width 251 height 30
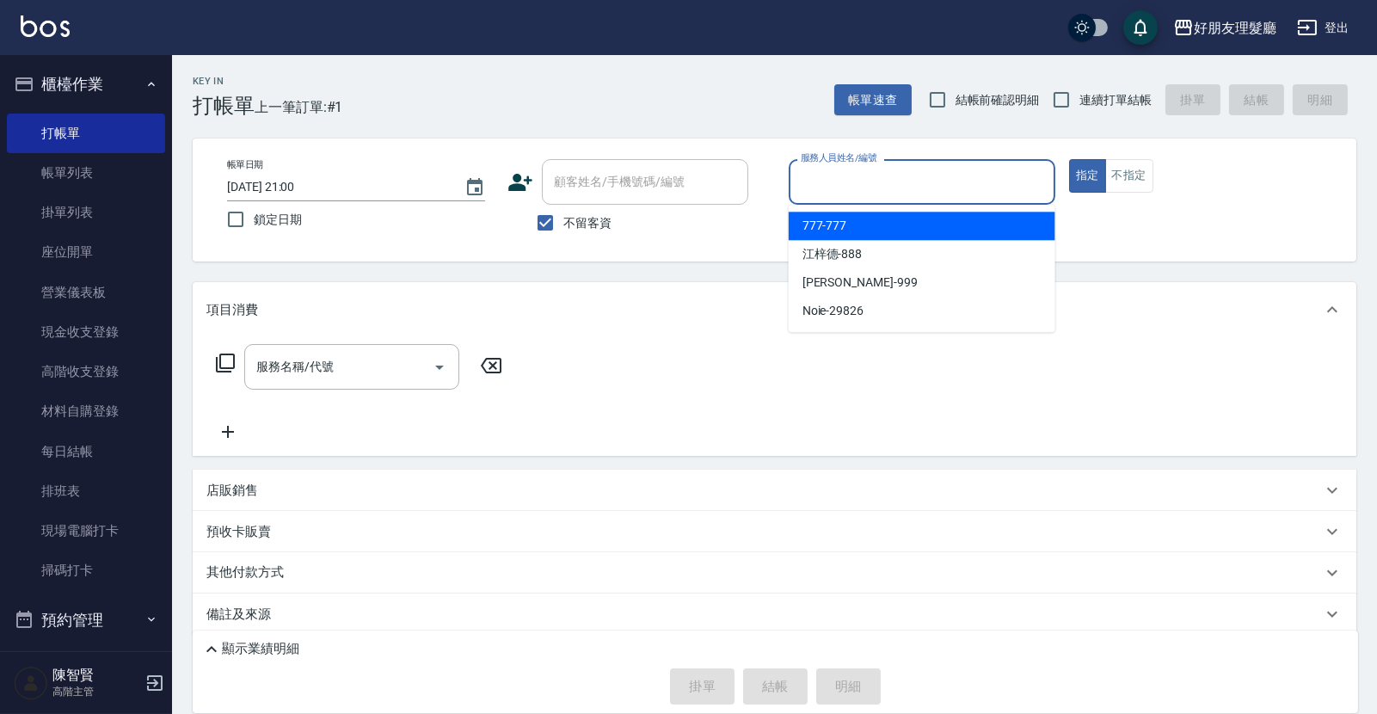
click at [964, 235] on div "777 -777" at bounding box center [922, 226] width 267 height 28
type input "777-777"
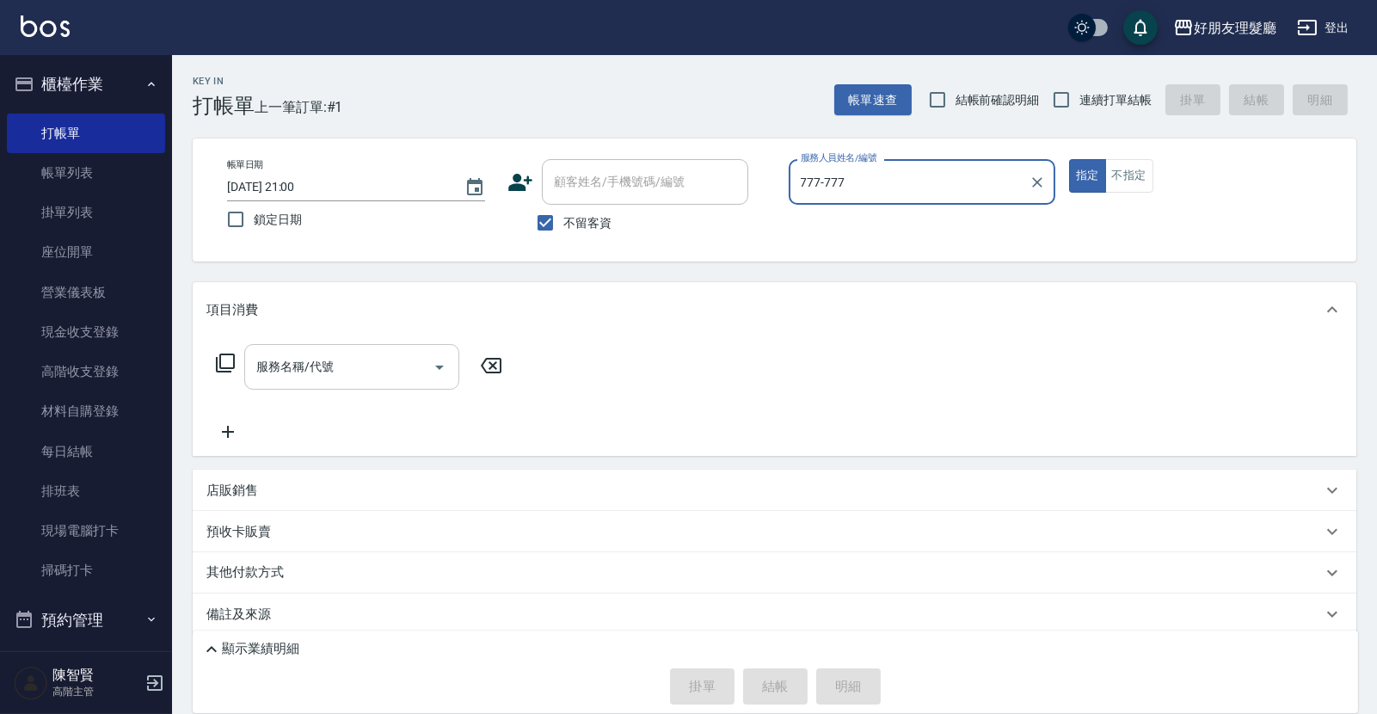
click at [289, 384] on div "服務名稱/代號" at bounding box center [351, 367] width 215 height 46
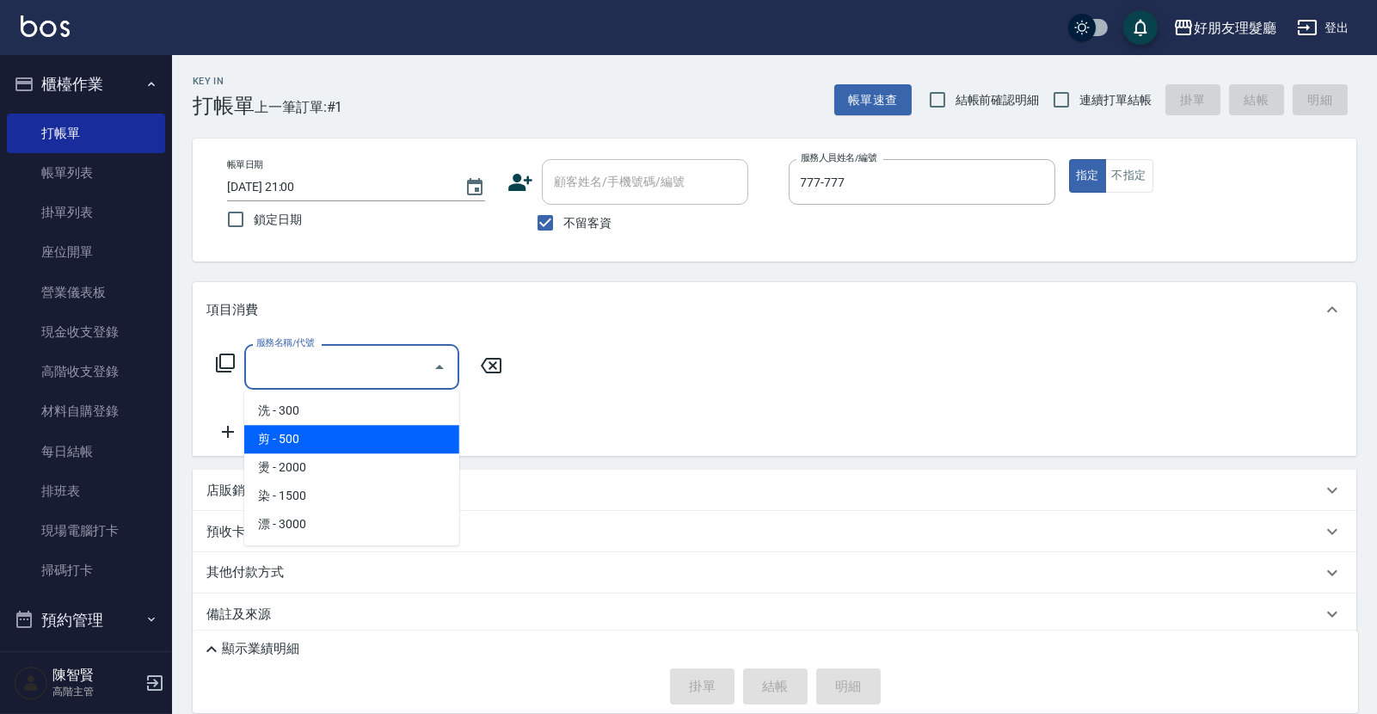
click at [274, 433] on span "剪 - 500" at bounding box center [351, 439] width 215 height 28
type input "剪(2)"
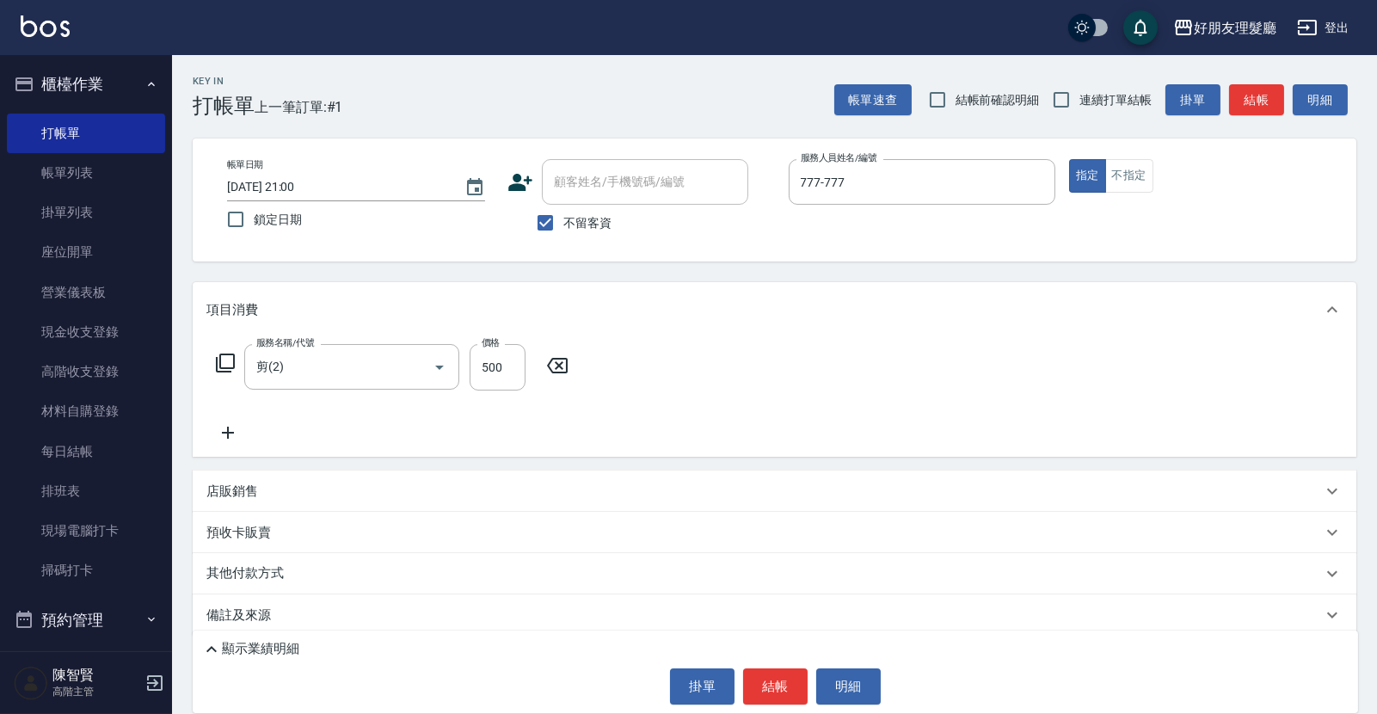
click at [228, 435] on icon at bounding box center [228, 433] width 12 height 12
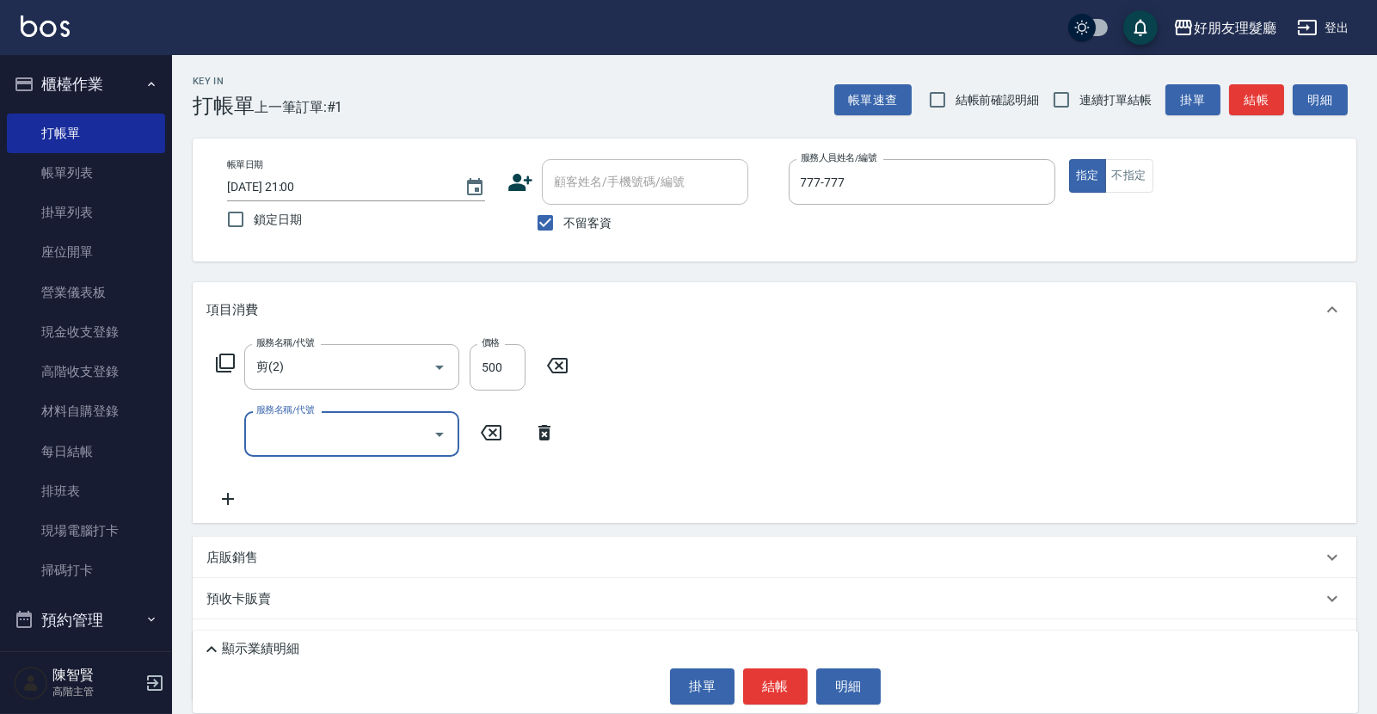
click at [274, 437] on input "服務名稱/代號" at bounding box center [339, 434] width 174 height 30
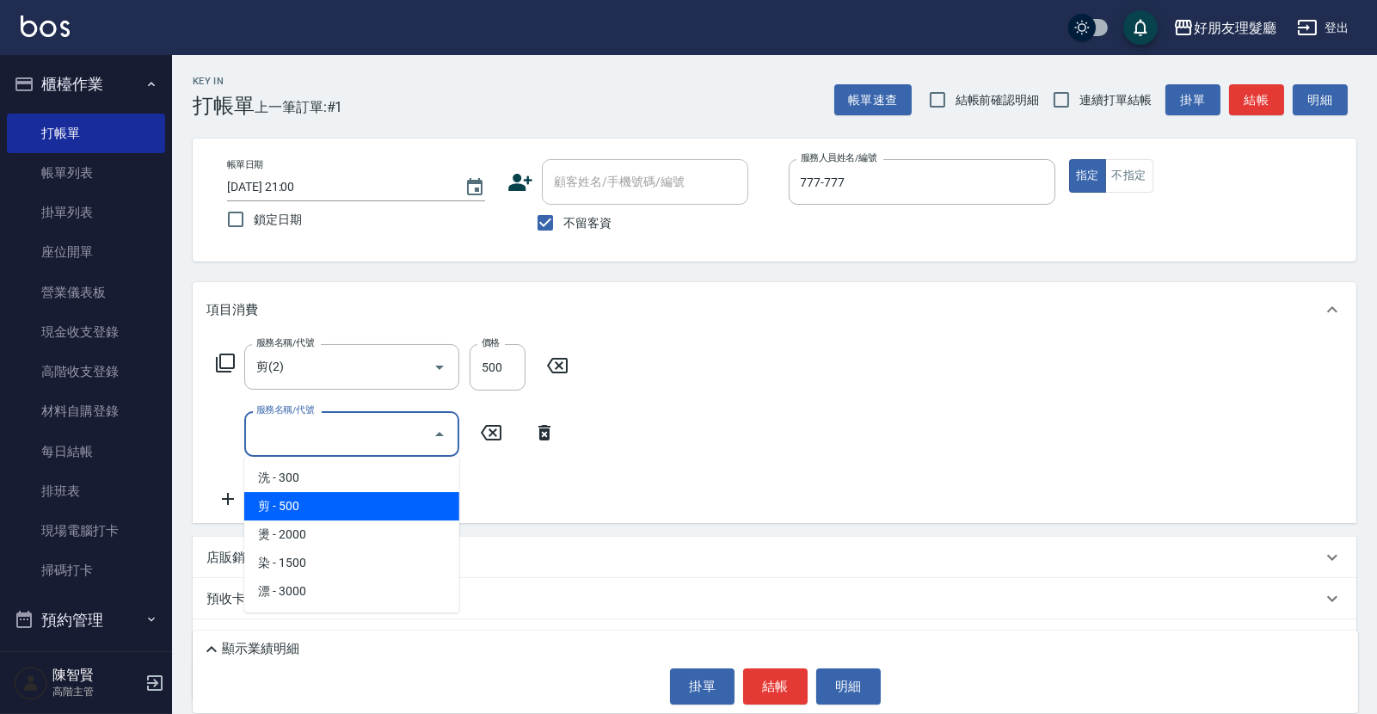
click at [274, 499] on span "剪 - 500" at bounding box center [351, 506] width 215 height 28
type input "剪(2)"
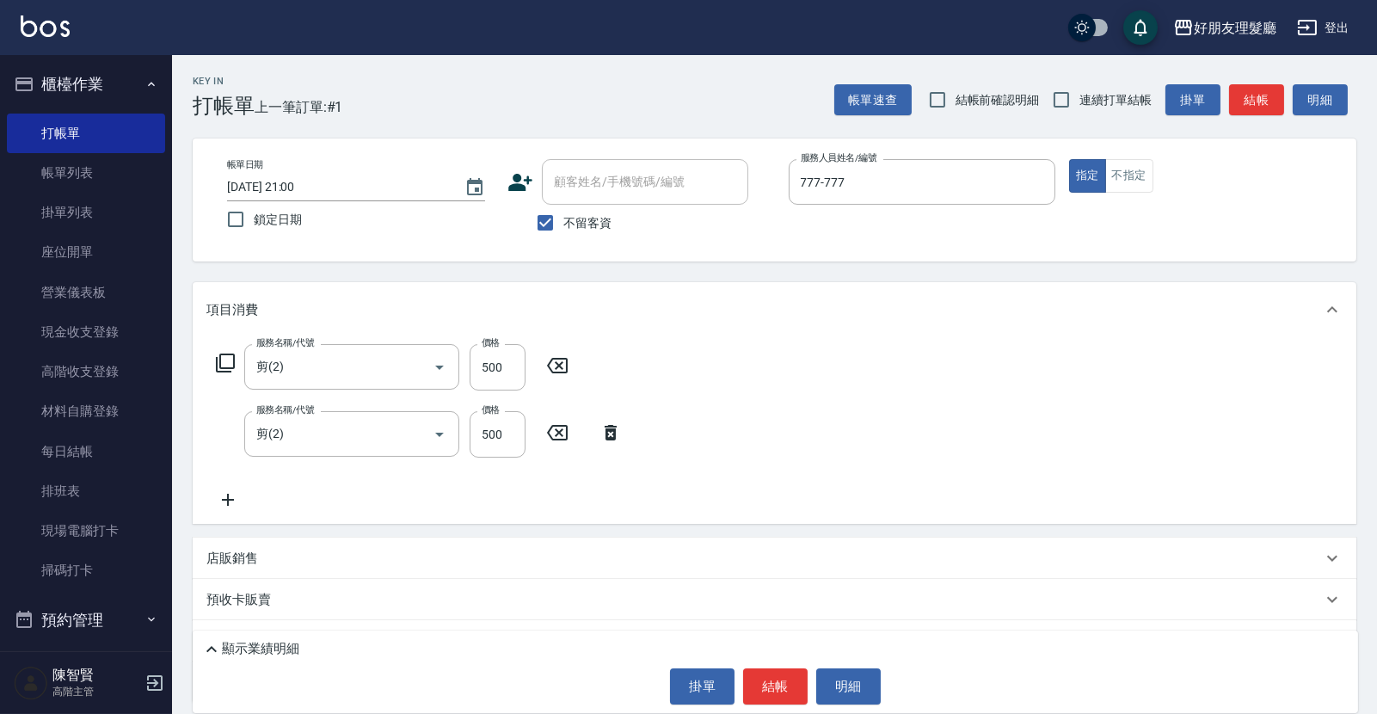
click at [237, 499] on icon at bounding box center [227, 499] width 43 height 21
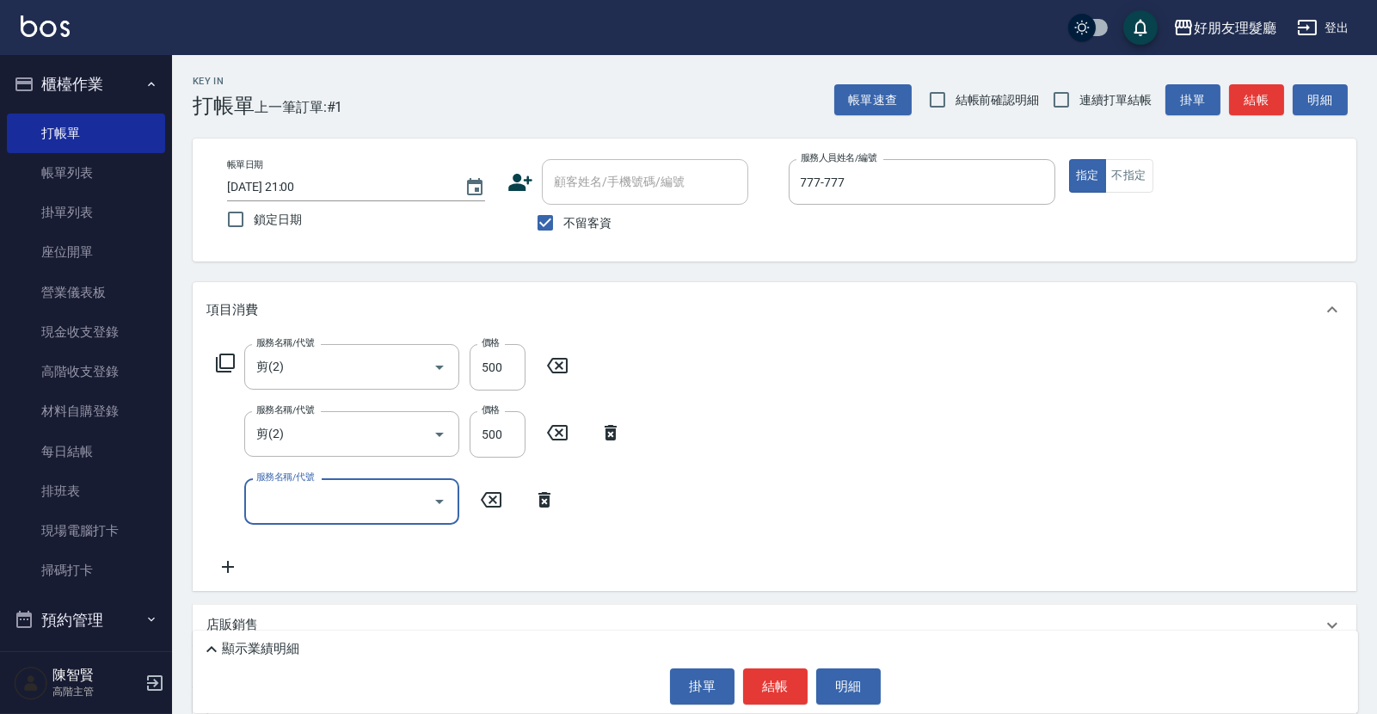
click at [275, 506] on input "服務名稱/代號" at bounding box center [339, 501] width 174 height 30
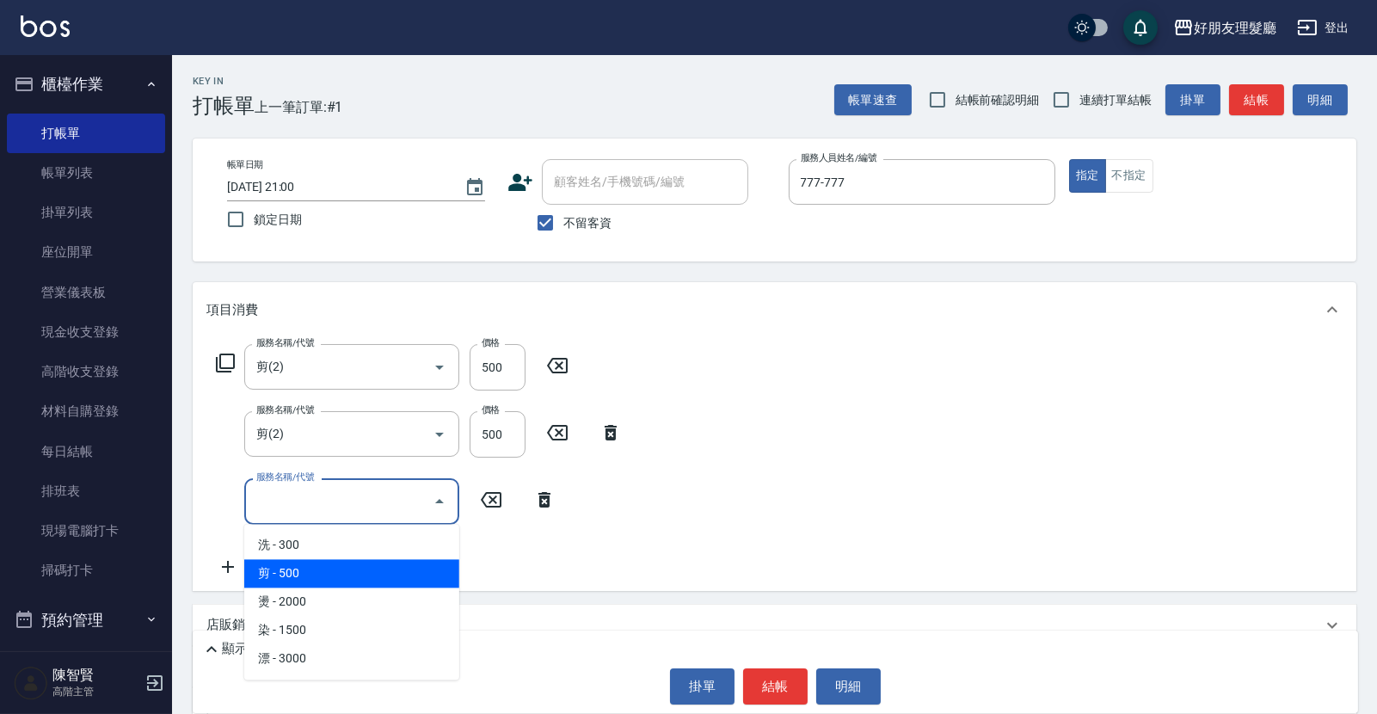
click at [279, 559] on span "剪 - 500" at bounding box center [351, 573] width 215 height 28
type input "剪(2)"
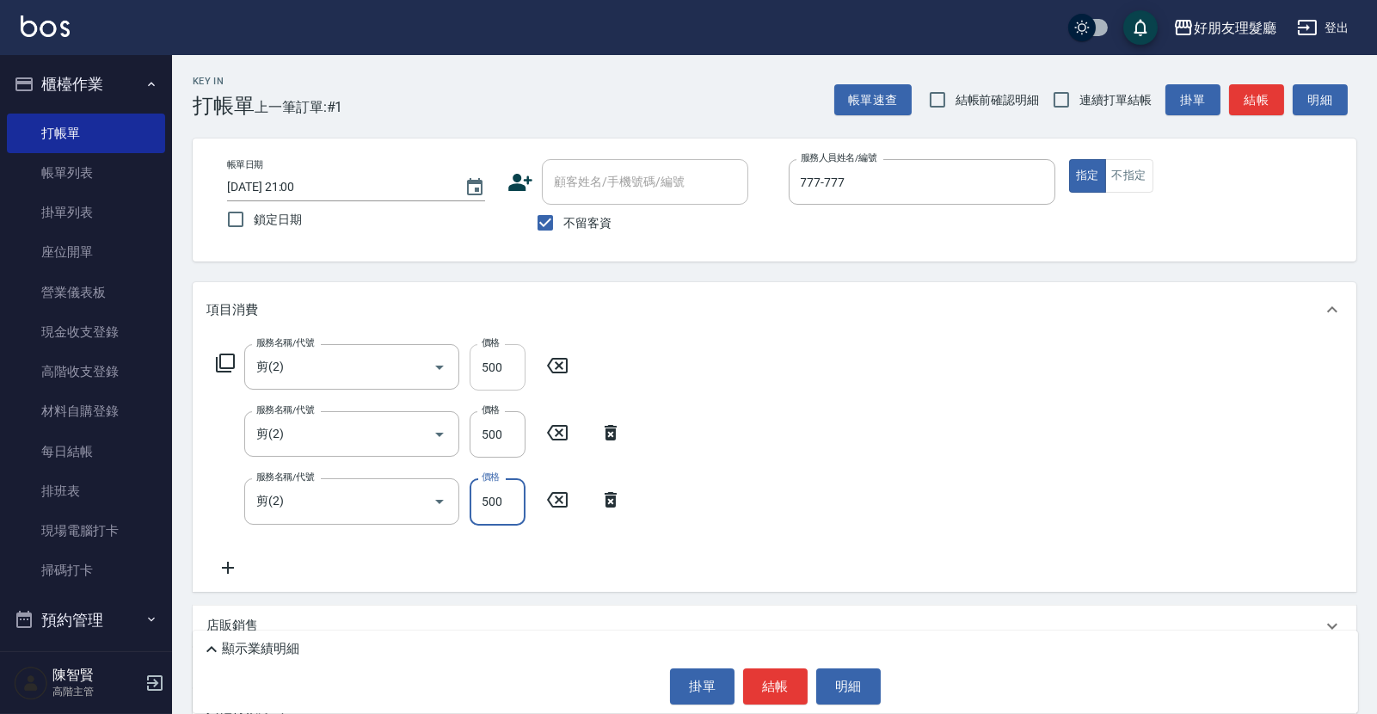
click at [500, 373] on input "500" at bounding box center [498, 367] width 56 height 46
type input "600"
click at [500, 431] on input "500" at bounding box center [498, 434] width 56 height 46
type input "600"
click at [492, 366] on input "500" at bounding box center [498, 367] width 56 height 46
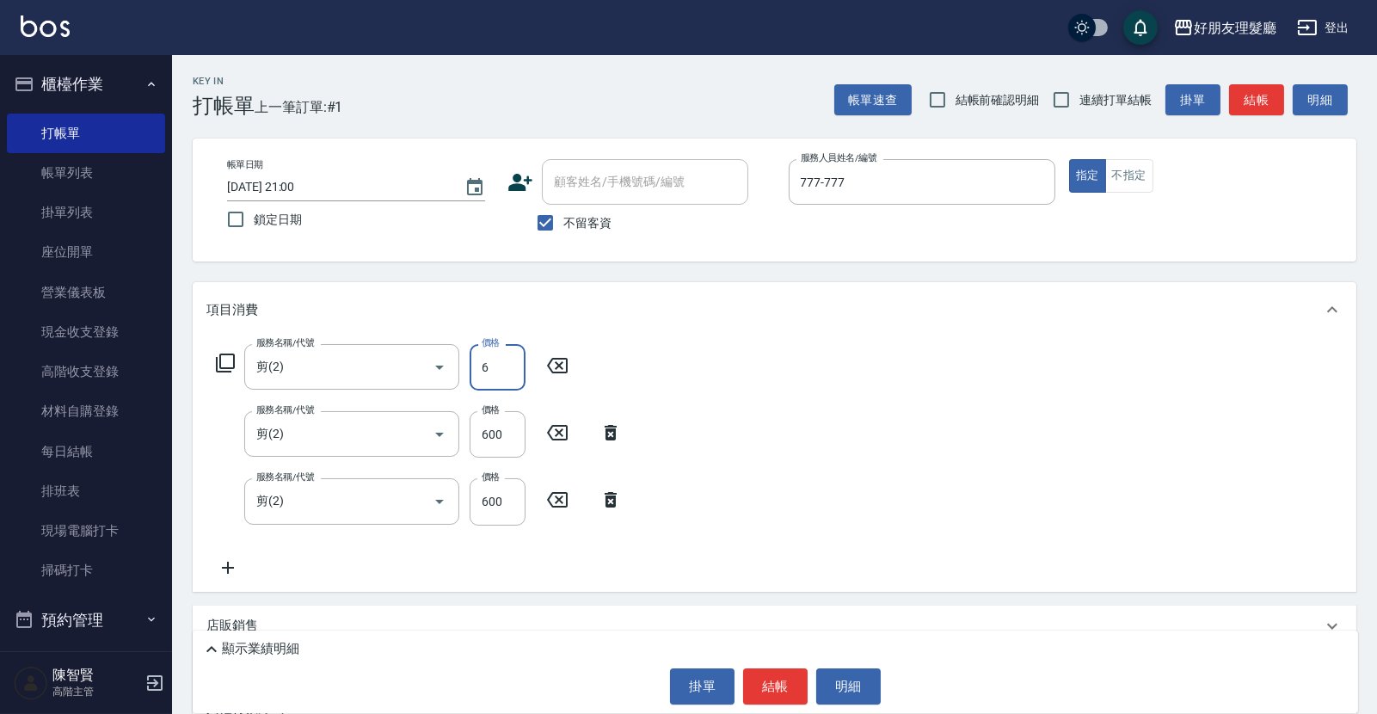
type input "600"
click at [767, 675] on button "結帳" at bounding box center [775, 686] width 65 height 36
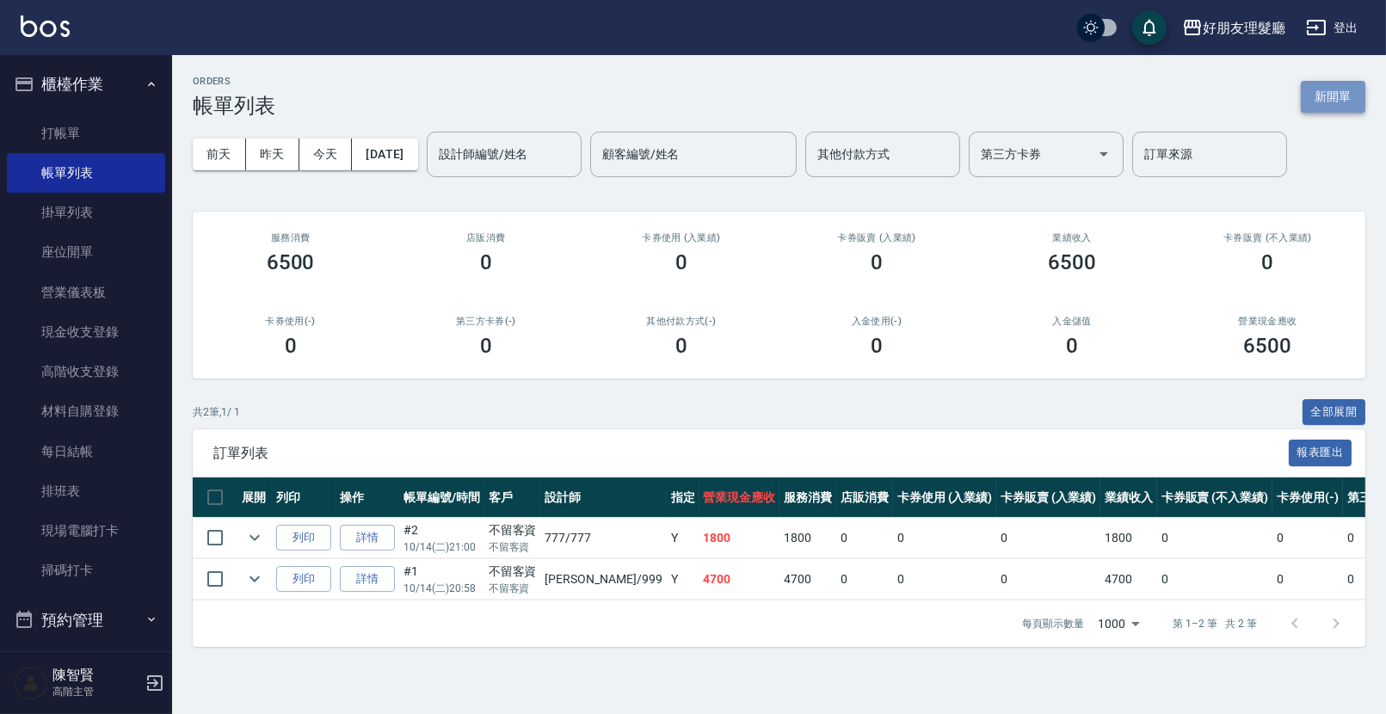
click at [1341, 95] on button "新開單" at bounding box center [1332, 97] width 65 height 32
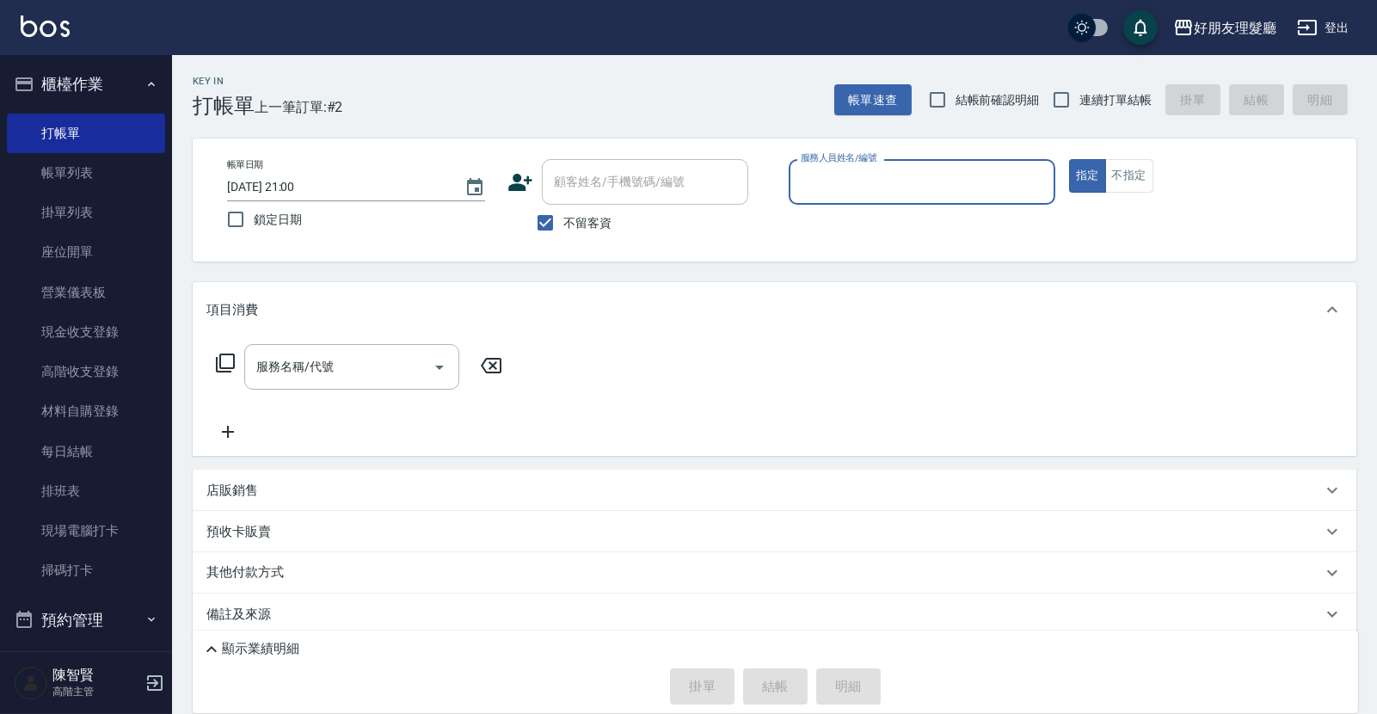
click at [944, 175] on input "服務人員姓名/編號" at bounding box center [921, 182] width 251 height 30
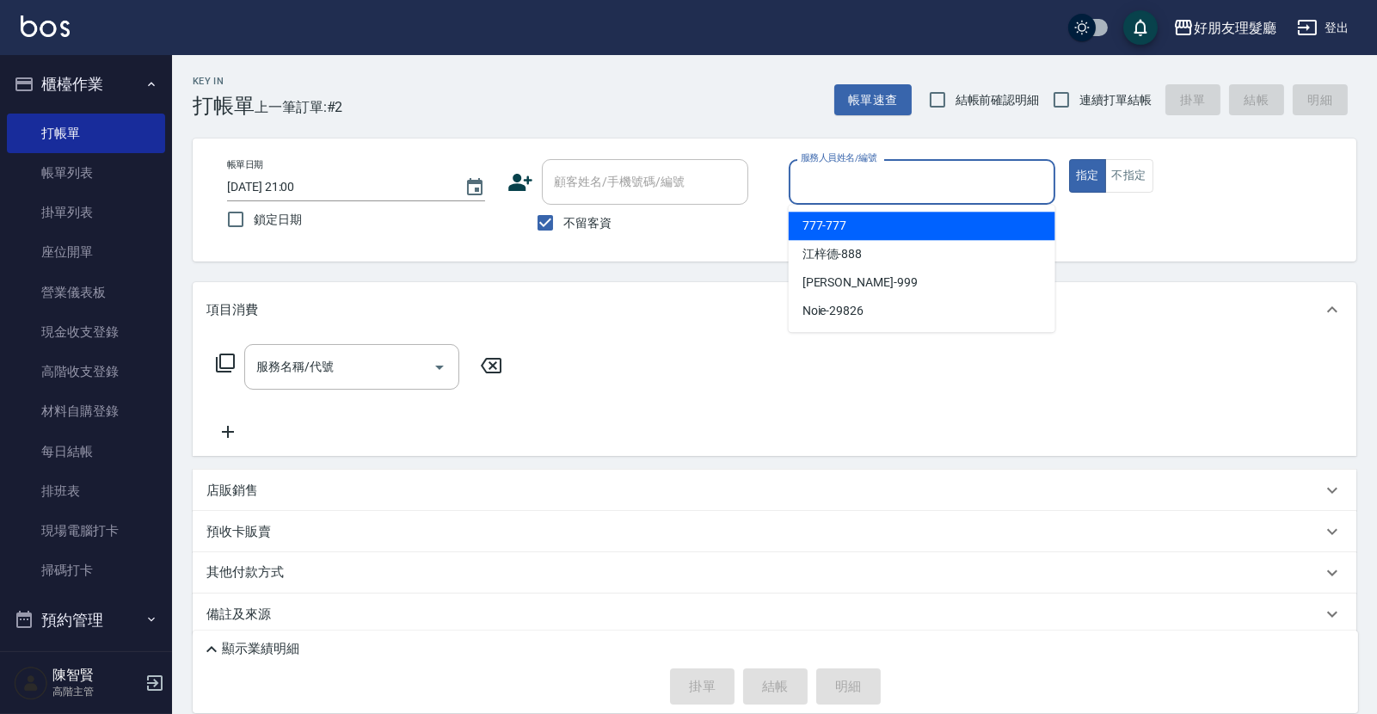
click at [928, 225] on div "777 -777" at bounding box center [922, 226] width 267 height 28
type input "777-777"
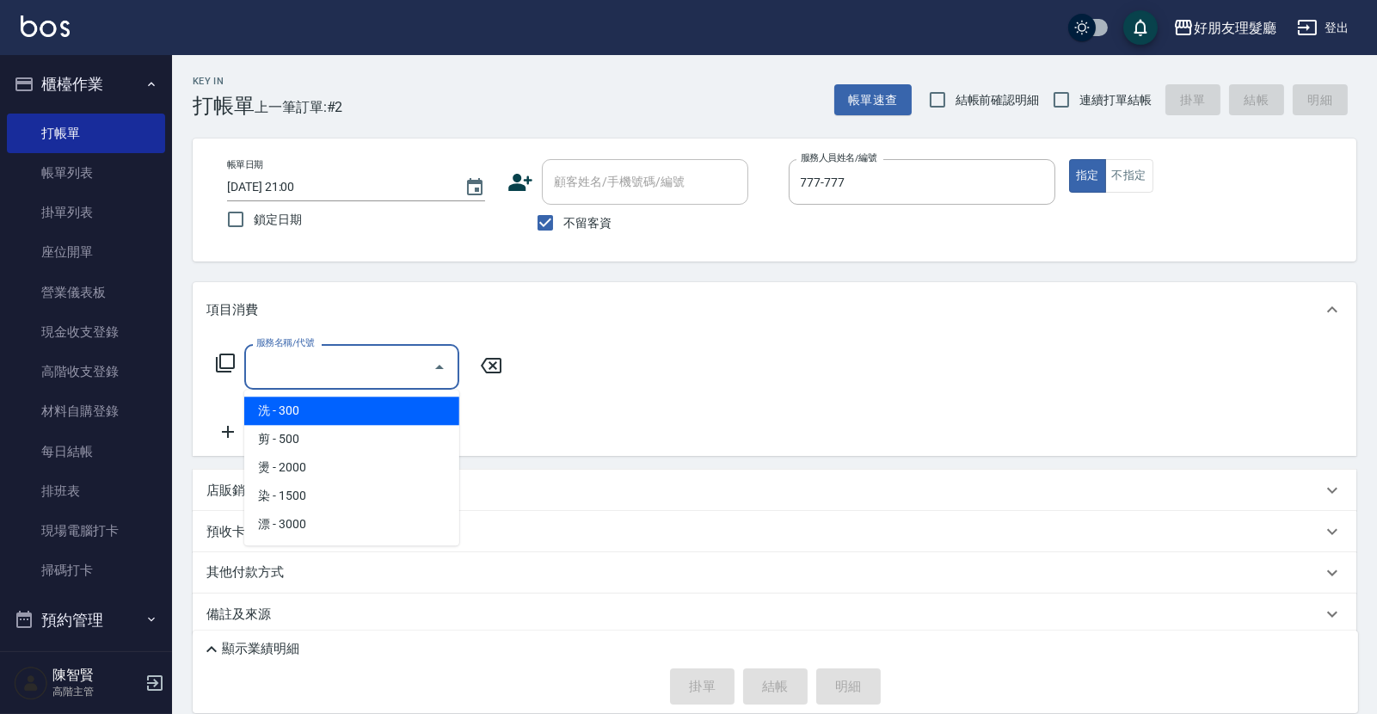
click at [357, 380] on input "服務名稱/代號" at bounding box center [339, 367] width 174 height 30
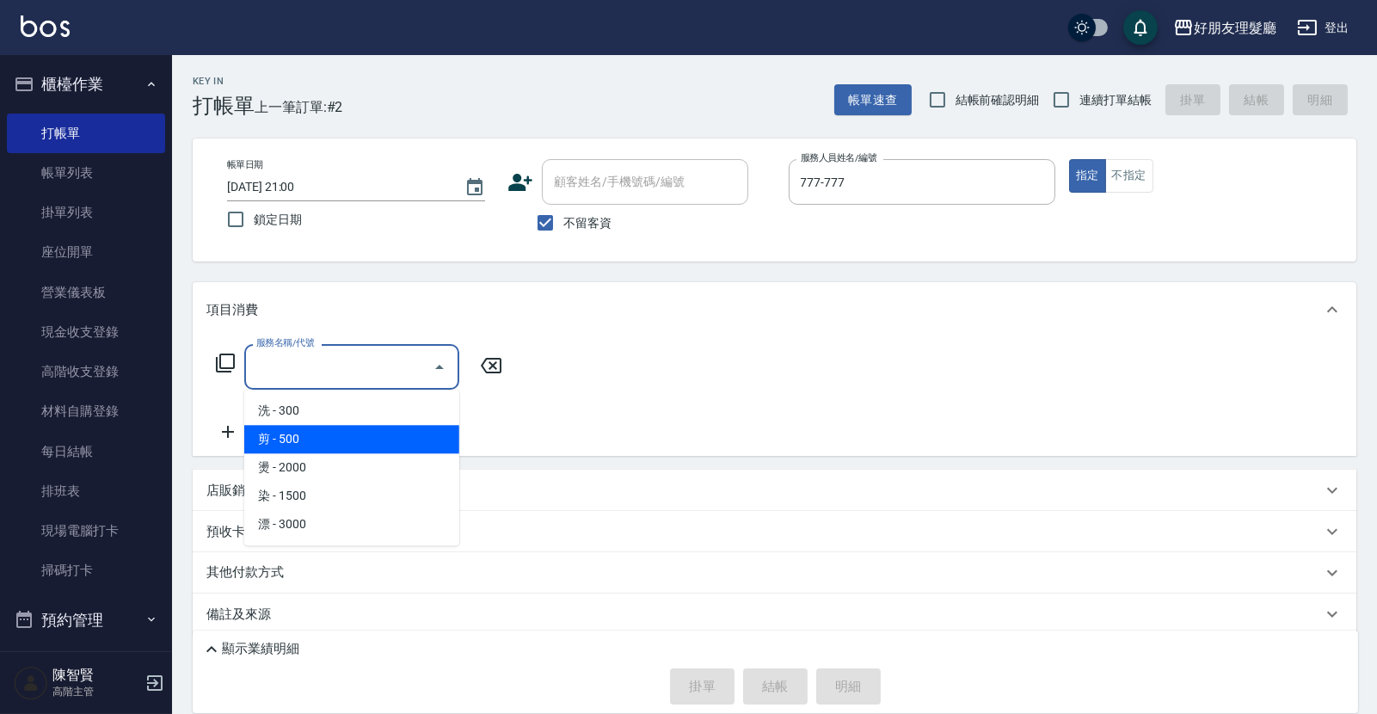
click at [345, 441] on span "剪 - 500" at bounding box center [351, 439] width 215 height 28
type input "剪(2)"
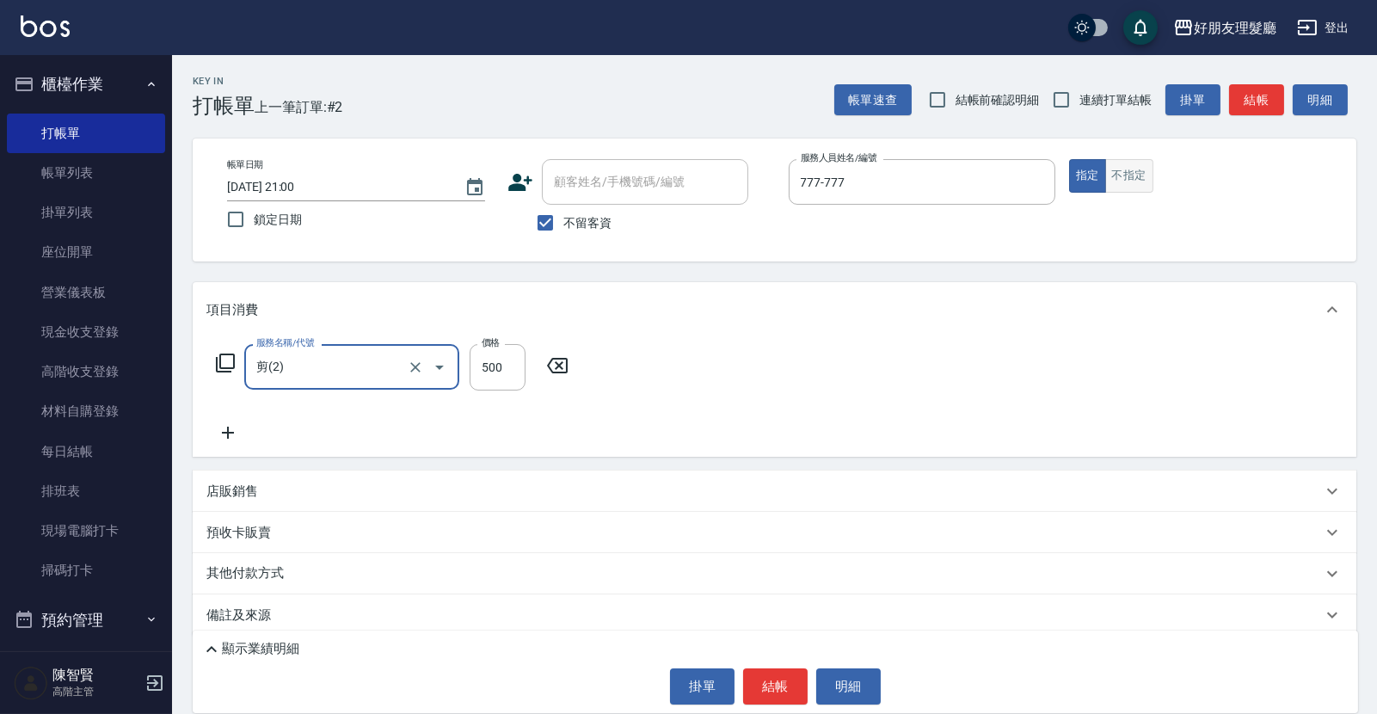
click at [1130, 177] on button "不指定" at bounding box center [1129, 176] width 48 height 34
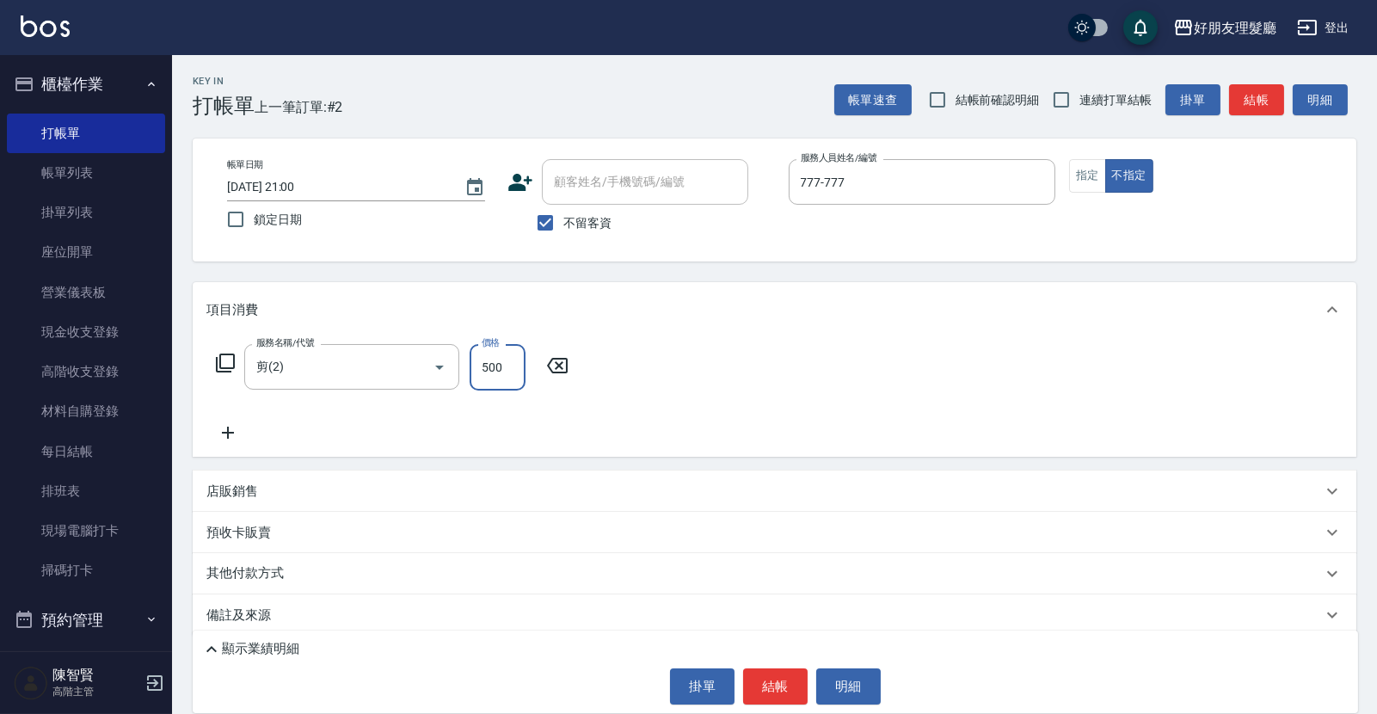
click at [500, 361] on input "500" at bounding box center [498, 367] width 56 height 46
type input "600"
click at [770, 694] on button "結帳" at bounding box center [775, 686] width 65 height 36
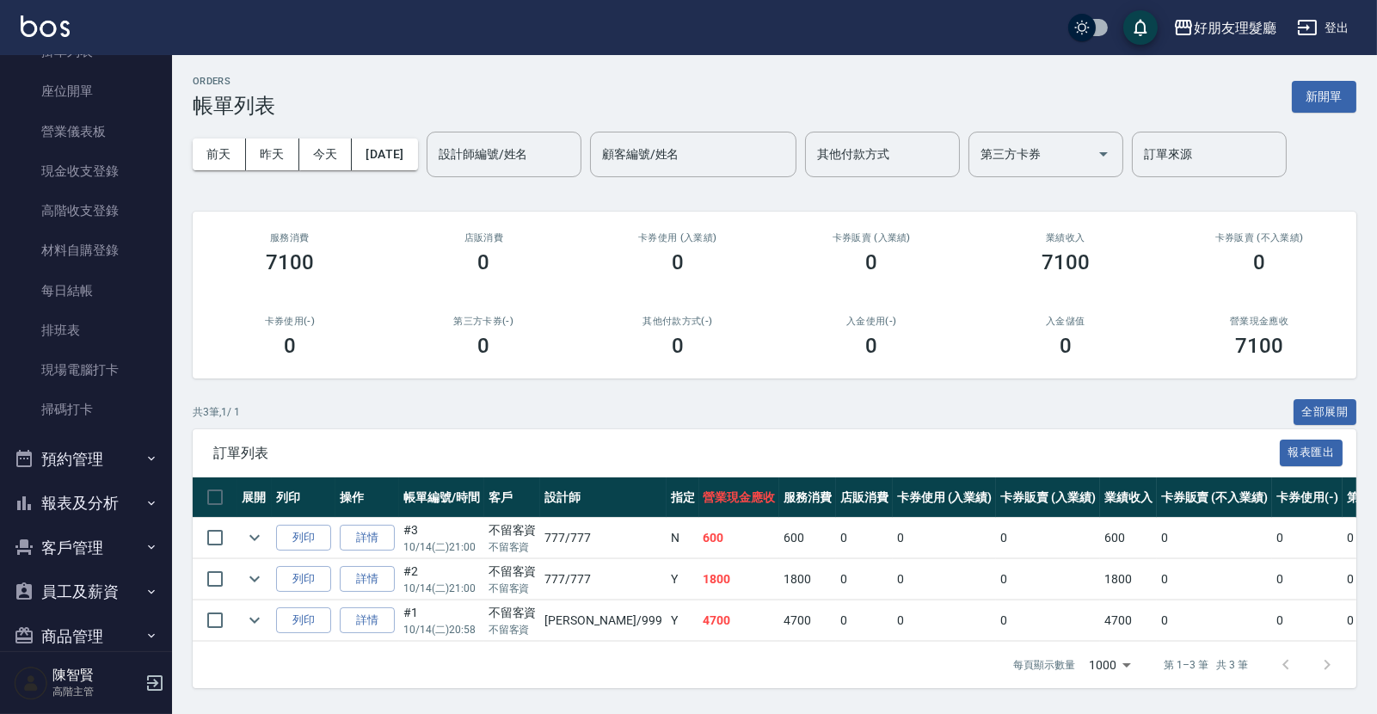
scroll to position [276, 0]
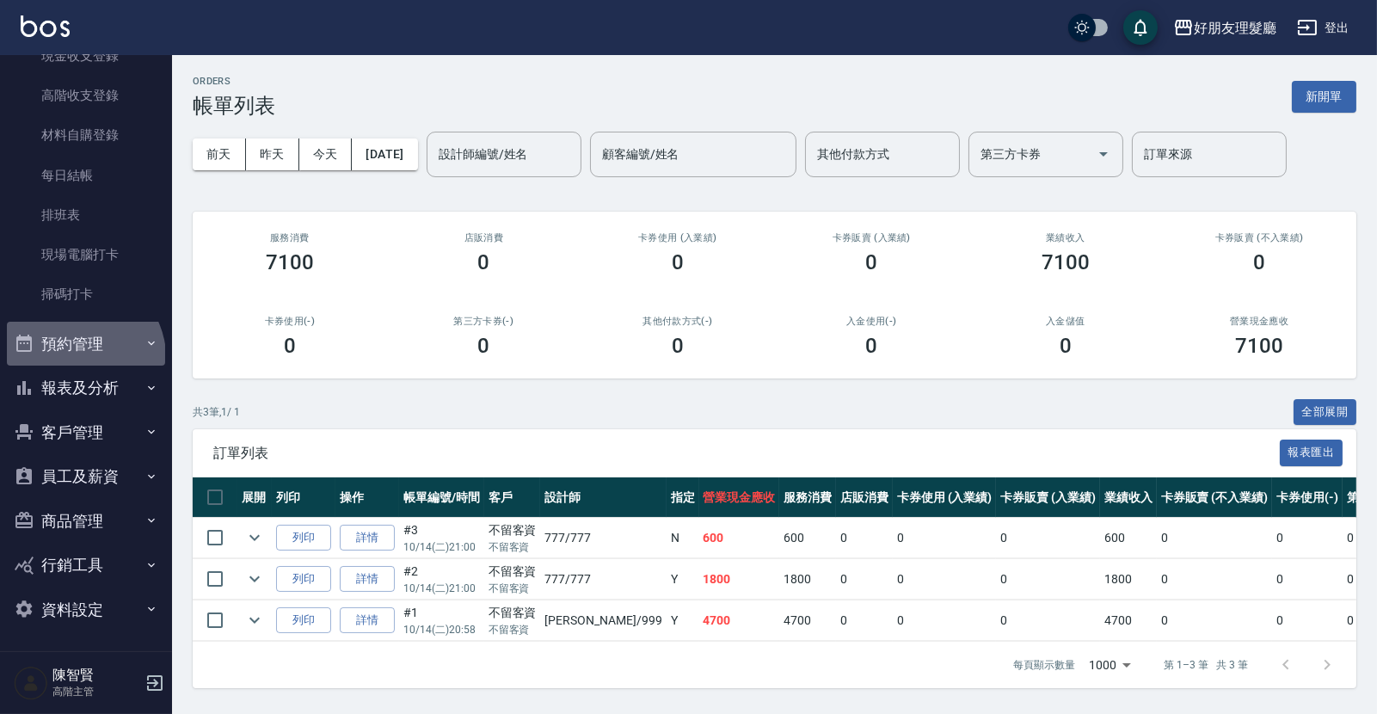
click at [83, 356] on button "預約管理" at bounding box center [86, 344] width 158 height 45
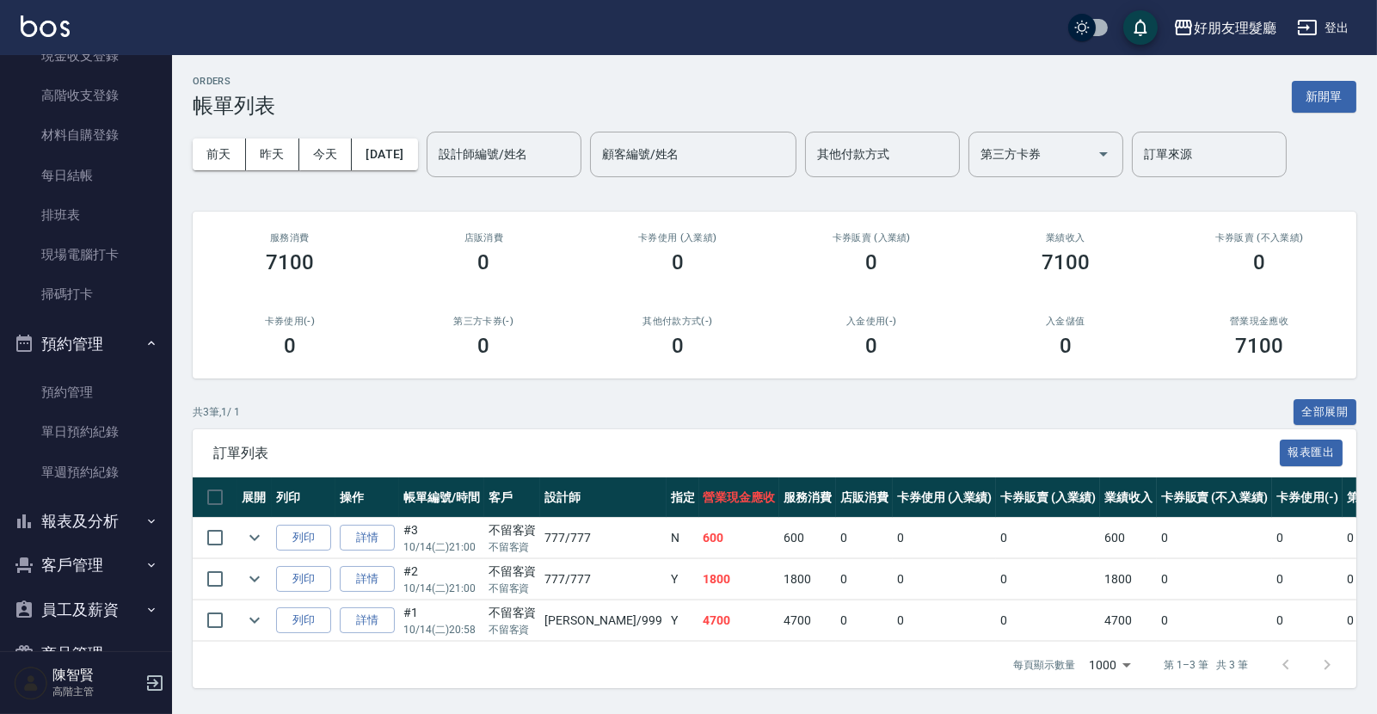
click at [126, 517] on button "報表及分析" at bounding box center [86, 521] width 158 height 45
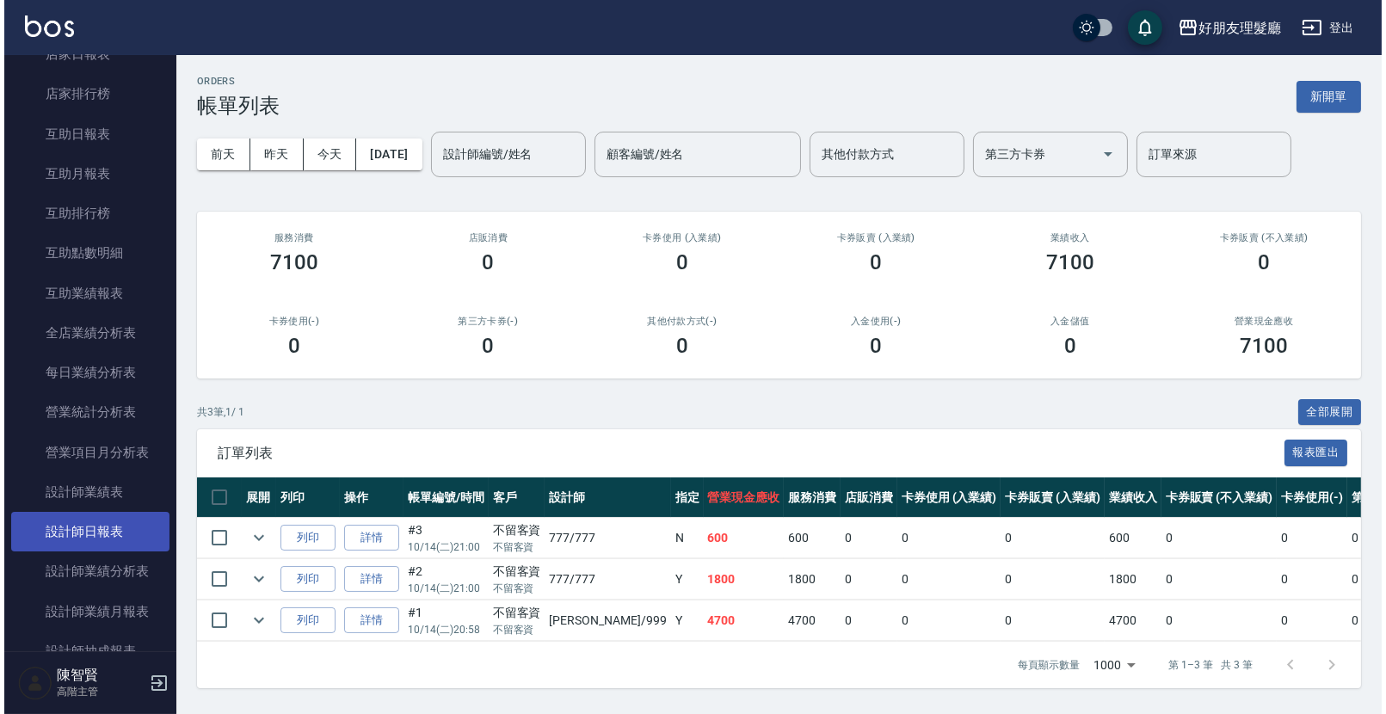
scroll to position [980, 0]
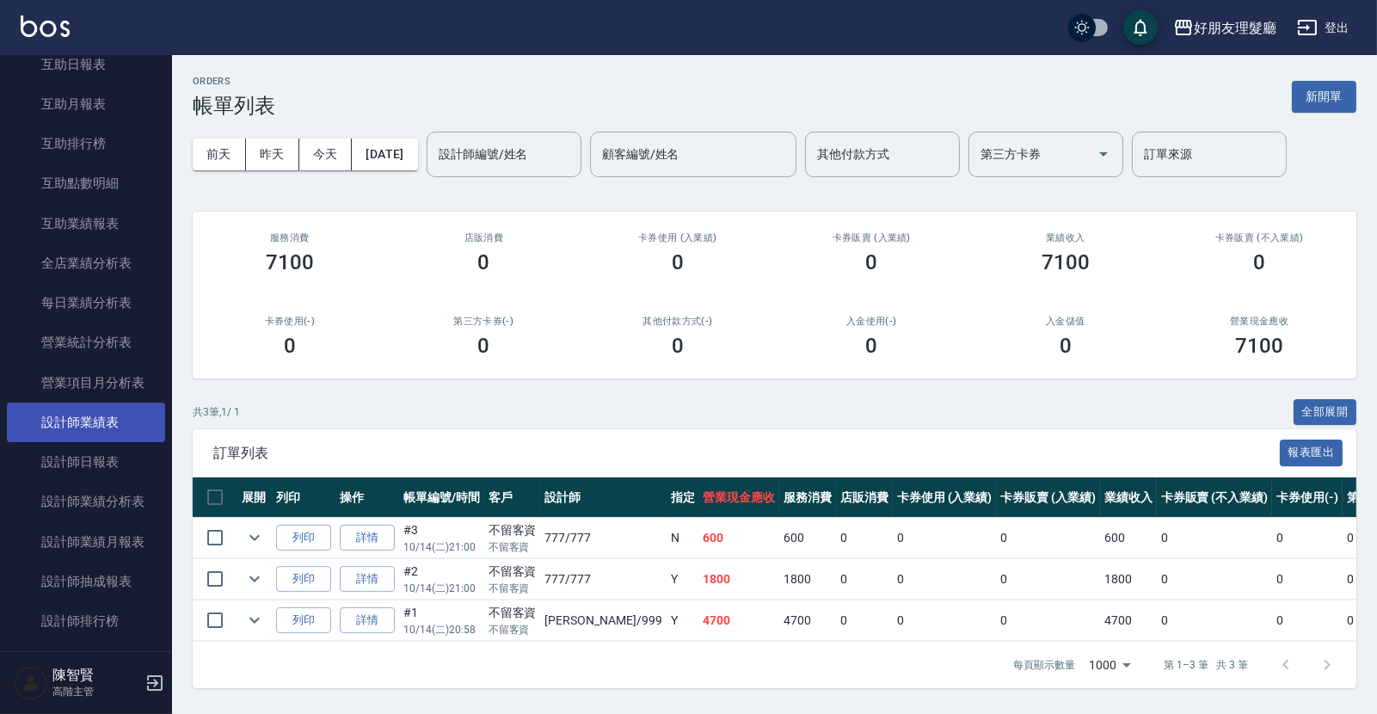
click at [129, 438] on link "設計師業績表" at bounding box center [86, 423] width 158 height 40
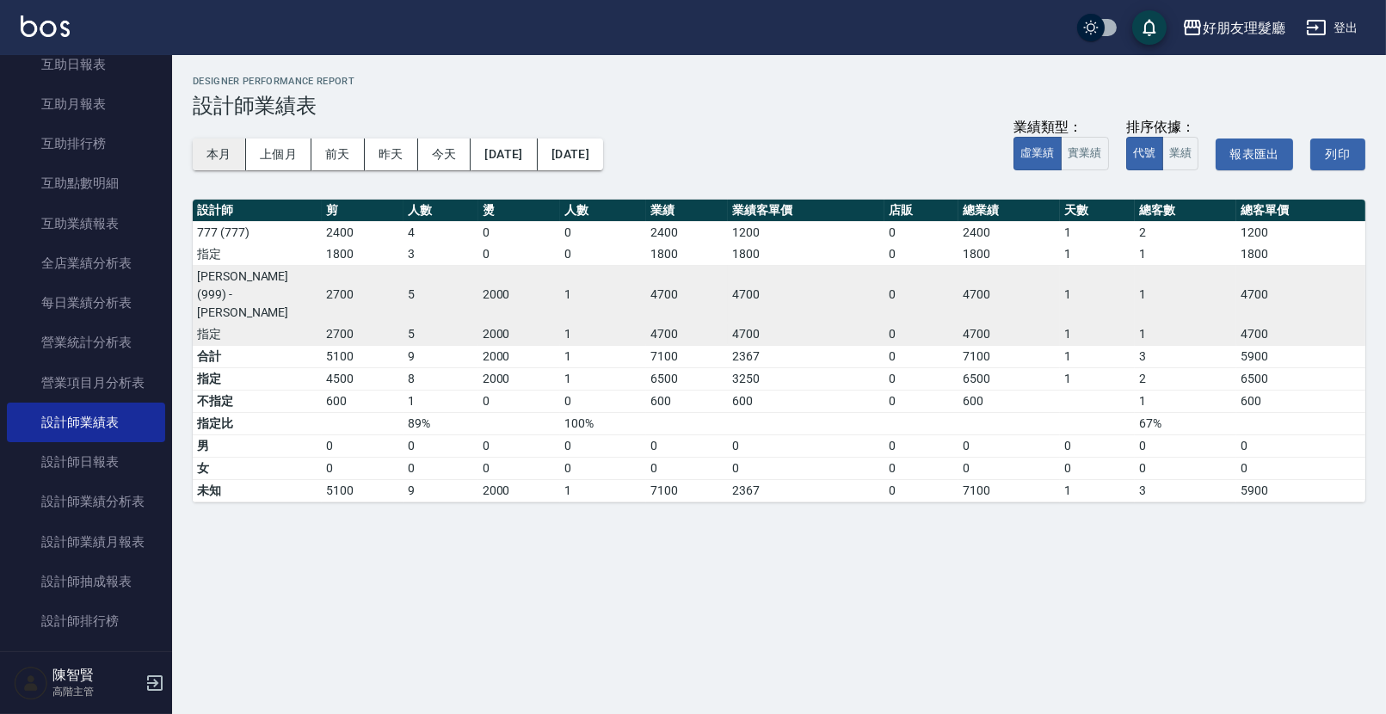
click at [205, 159] on button "本月" at bounding box center [219, 154] width 53 height 32
